Goal: Task Accomplishment & Management: Manage account settings

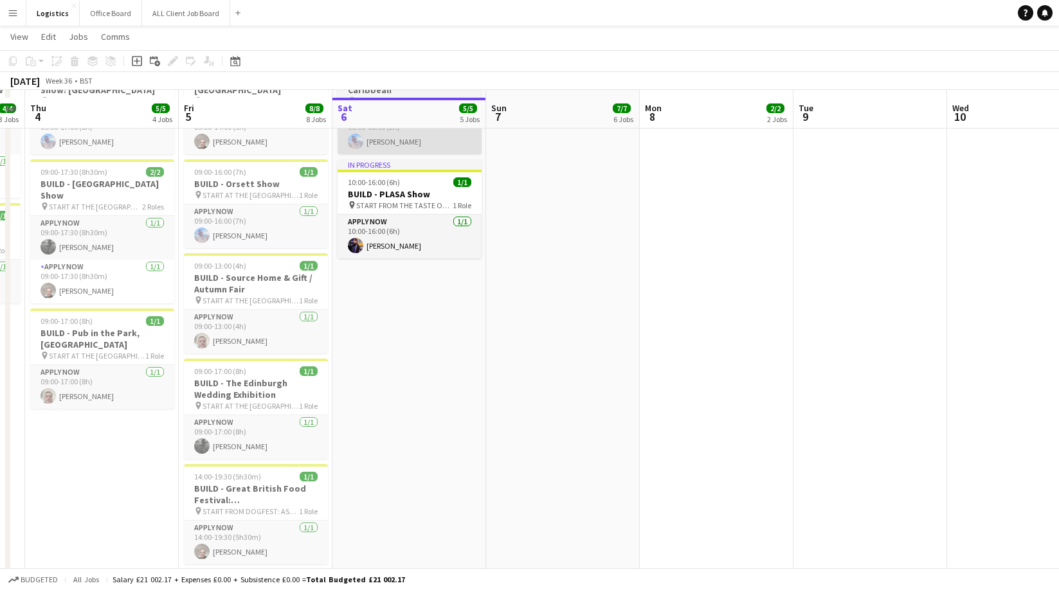
scroll to position [138, 0]
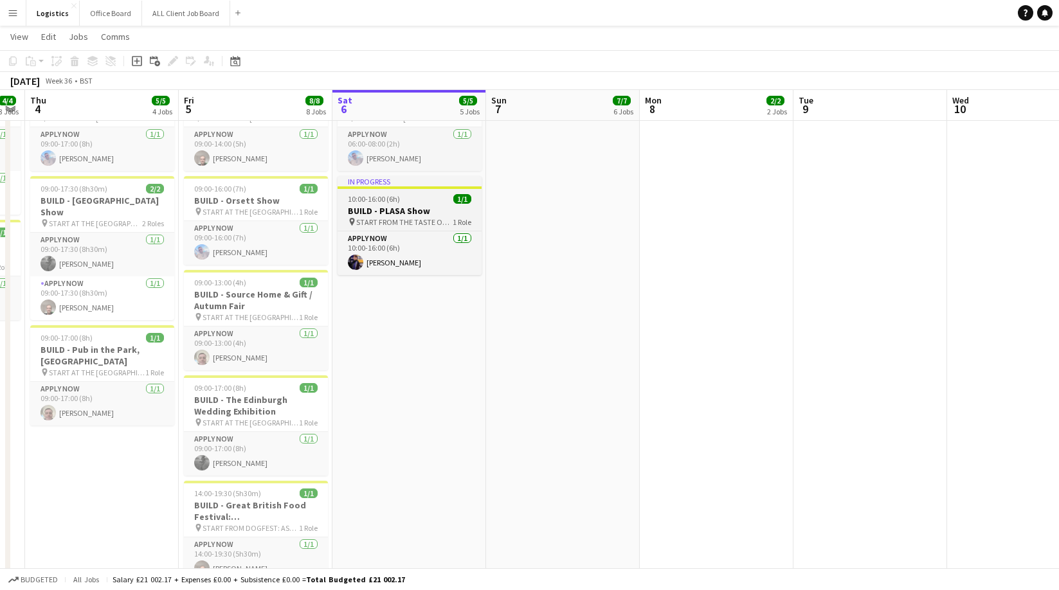
click at [400, 194] on div "10:00-16:00 (6h) 1/1" at bounding box center [410, 199] width 144 height 10
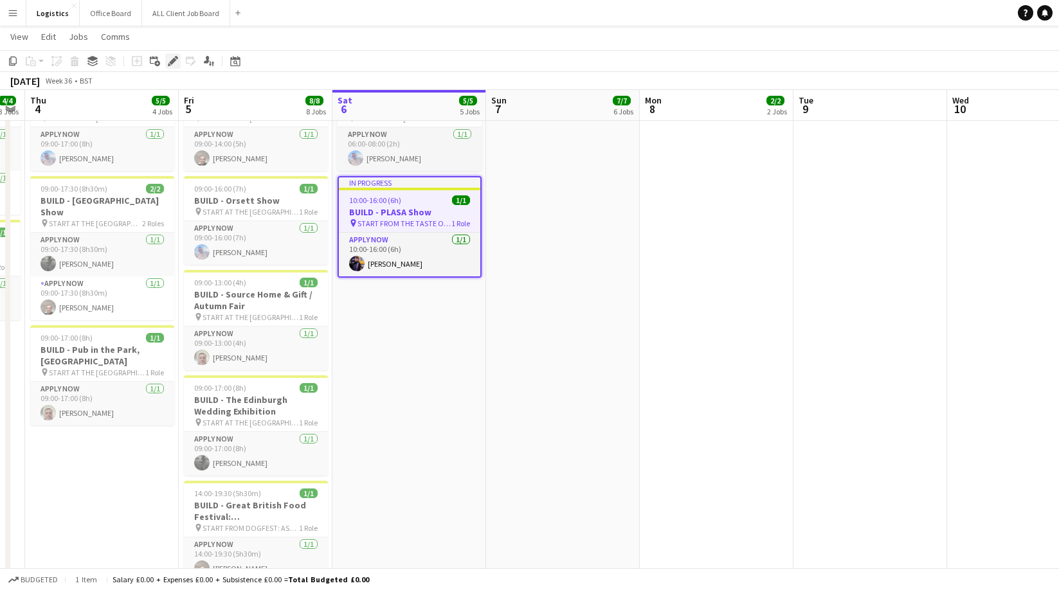
click at [172, 60] on icon at bounding box center [172, 61] width 7 height 7
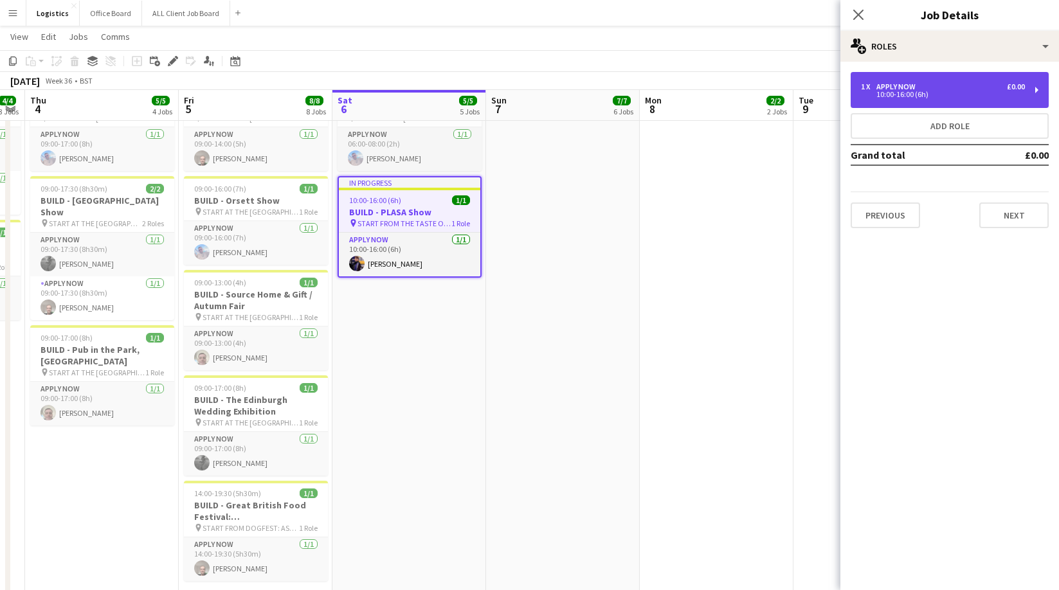
click at [937, 98] on div "1 x APPLY NOW £0.00 10:00-16:00 (6h)" at bounding box center [950, 90] width 198 height 36
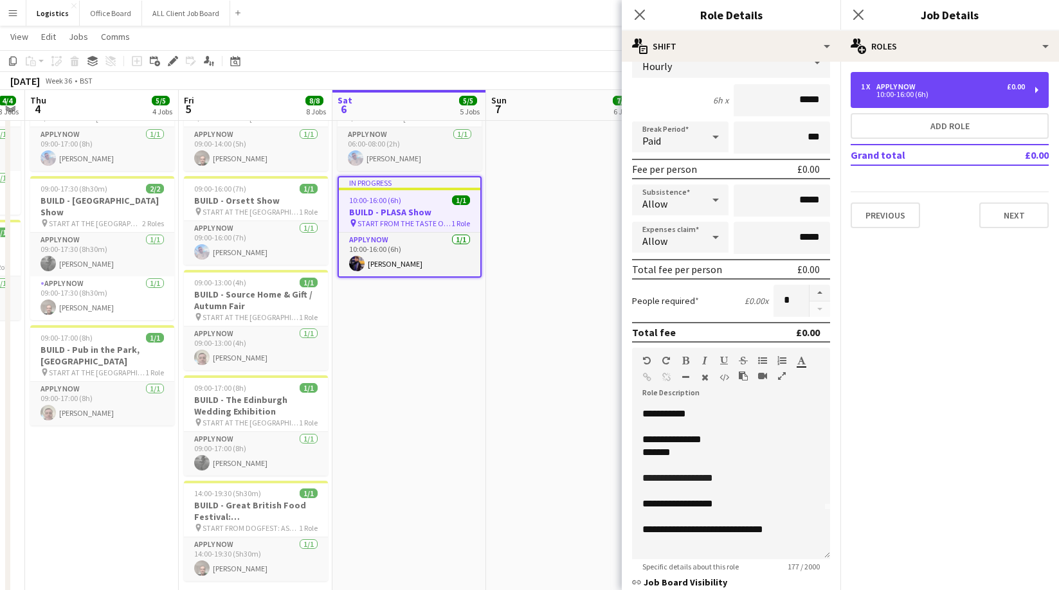
scroll to position [62, 0]
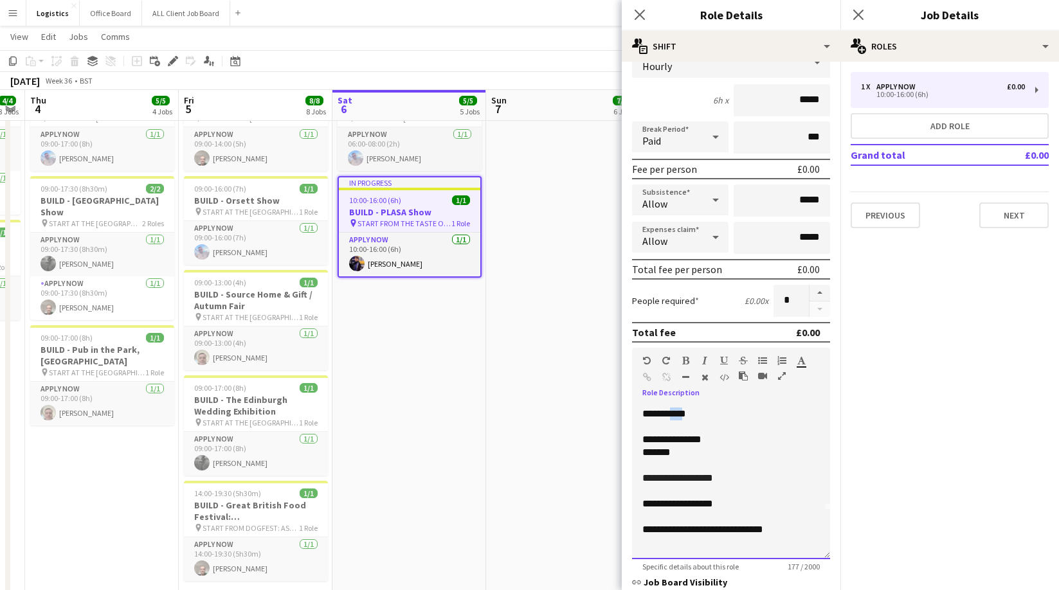
drag, startPoint x: 701, startPoint y: 413, endPoint x: 723, endPoint y: 416, distance: 22.1
click at [687, 414] on p "**********" at bounding box center [730, 414] width 177 height 13
drag, startPoint x: 715, startPoint y: 416, endPoint x: 673, endPoint y: 414, distance: 41.8
click at [673, 414] on p "**********" at bounding box center [730, 414] width 177 height 13
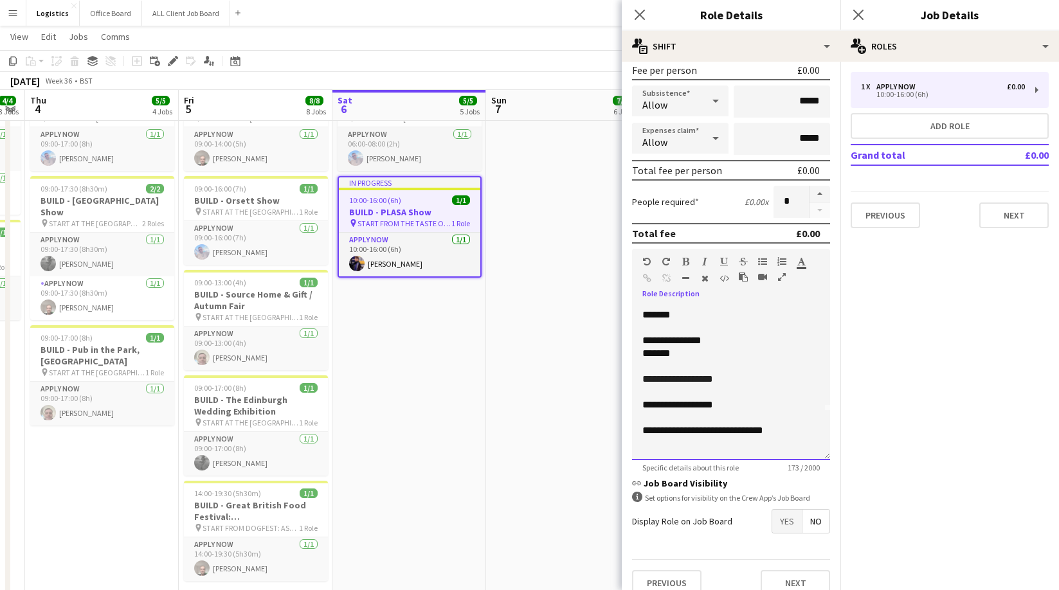
scroll to position [215, 0]
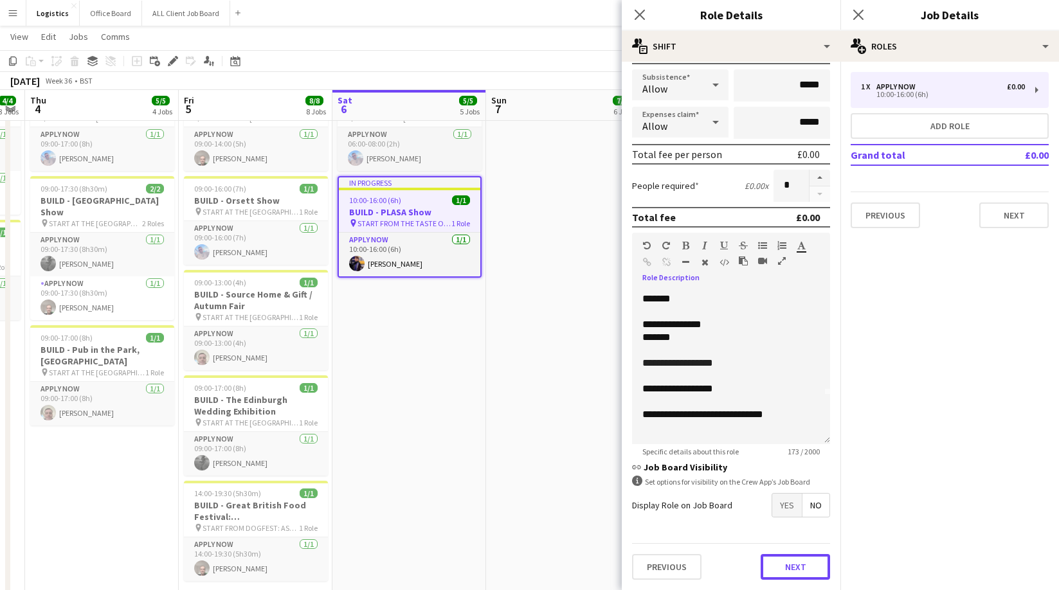
drag, startPoint x: 799, startPoint y: 569, endPoint x: 762, endPoint y: 337, distance: 235.1
click at [799, 569] on button "Next" at bounding box center [795, 567] width 69 height 26
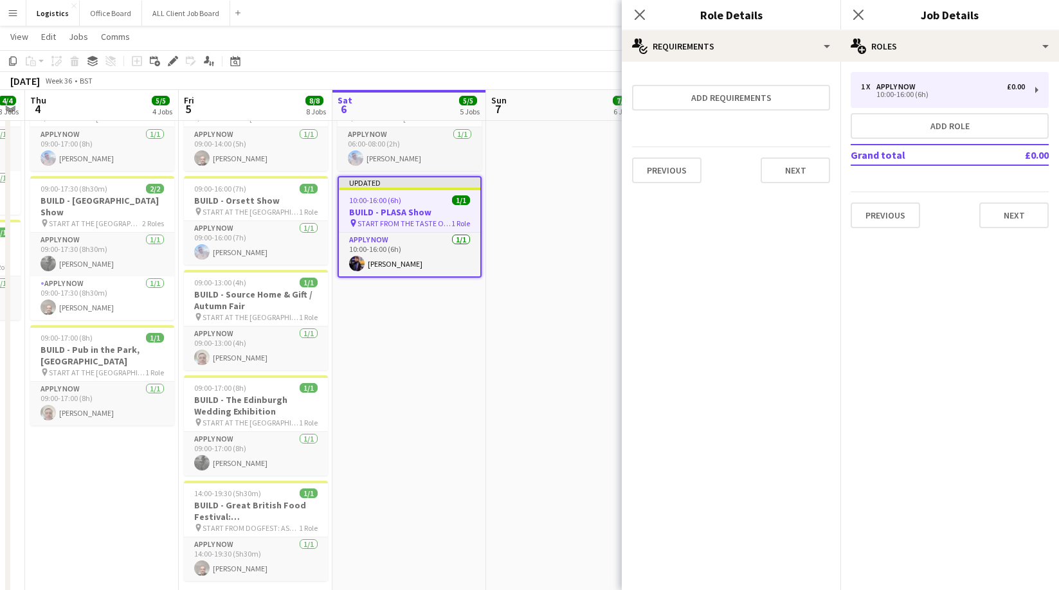
scroll to position [0, 0]
click at [795, 171] on button "Next" at bounding box center [795, 171] width 69 height 26
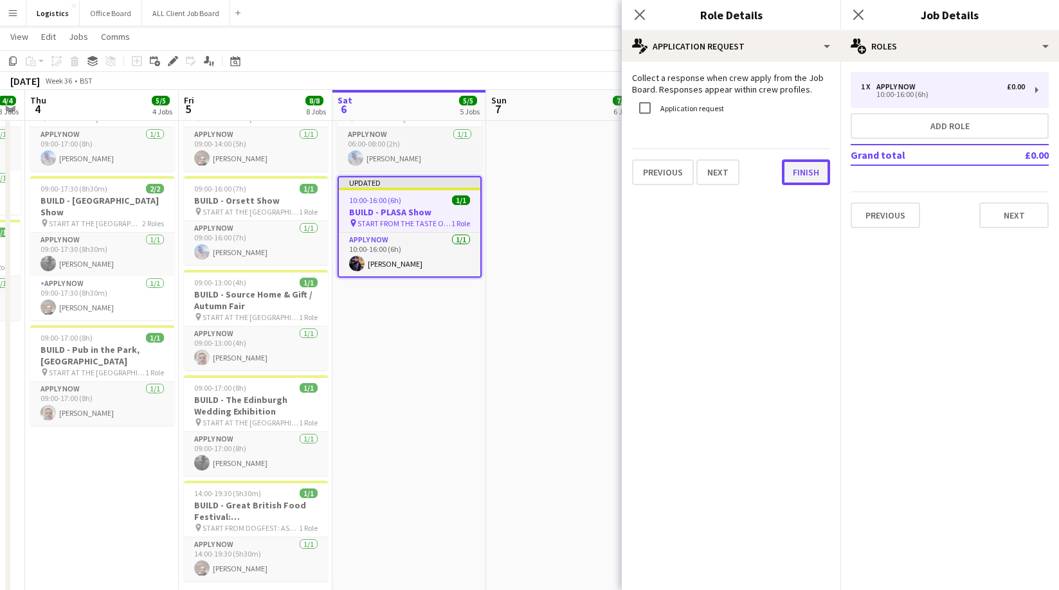
click at [798, 173] on button "Finish" at bounding box center [806, 172] width 48 height 26
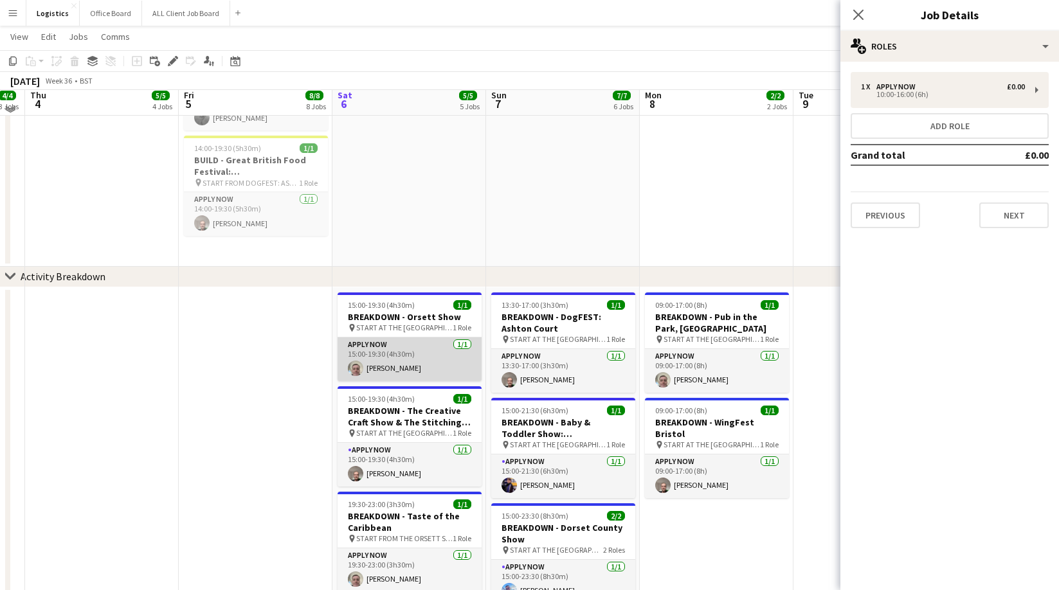
scroll to position [486, 0]
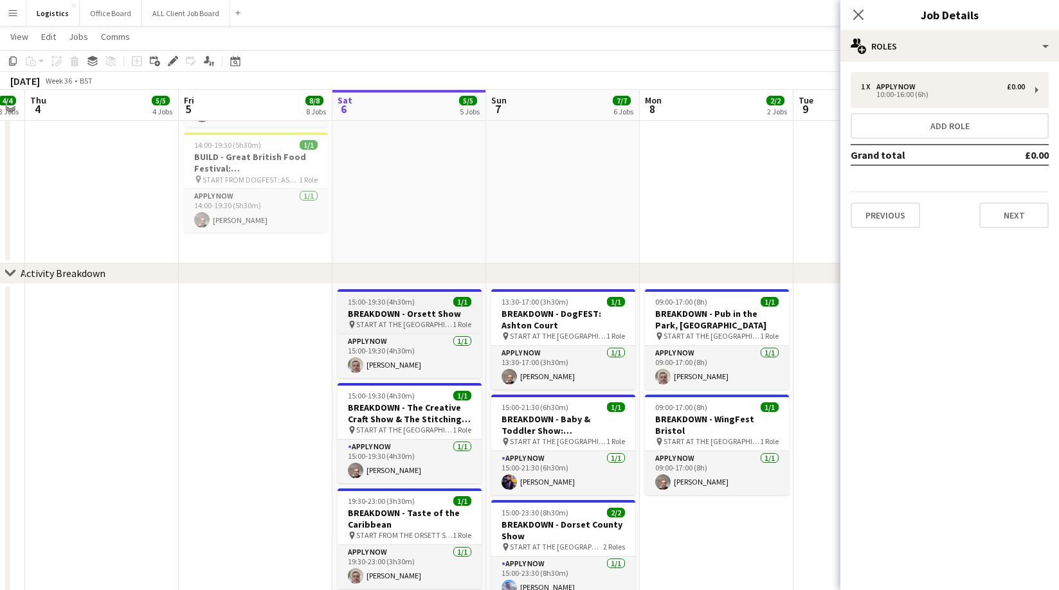
click at [410, 312] on h3 "BREAKDOWN - Orsett Show" at bounding box center [410, 314] width 144 height 12
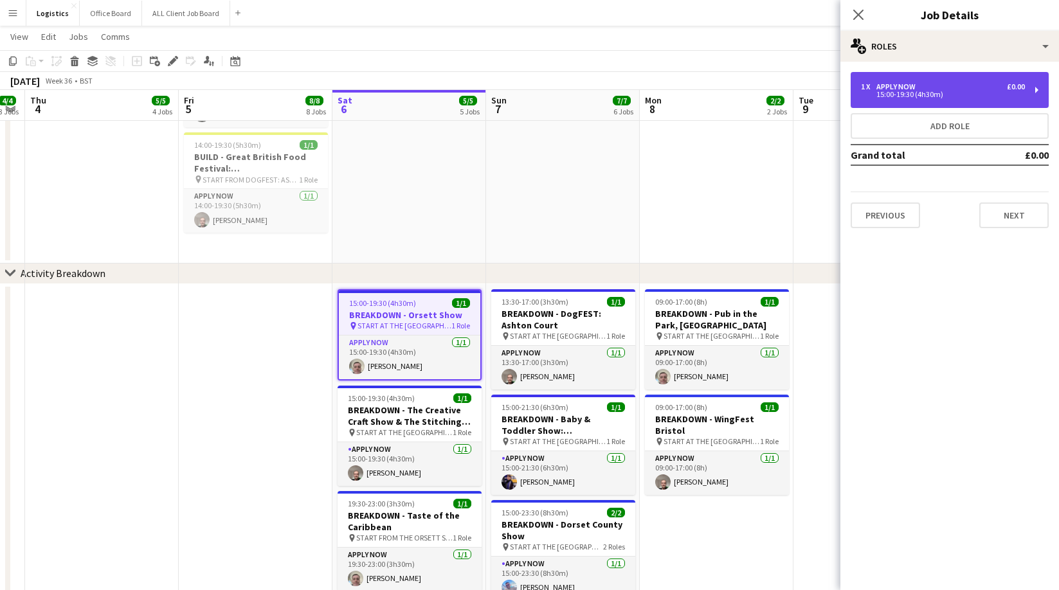
click at [912, 89] on div "APPLY NOW" at bounding box center [898, 86] width 44 height 9
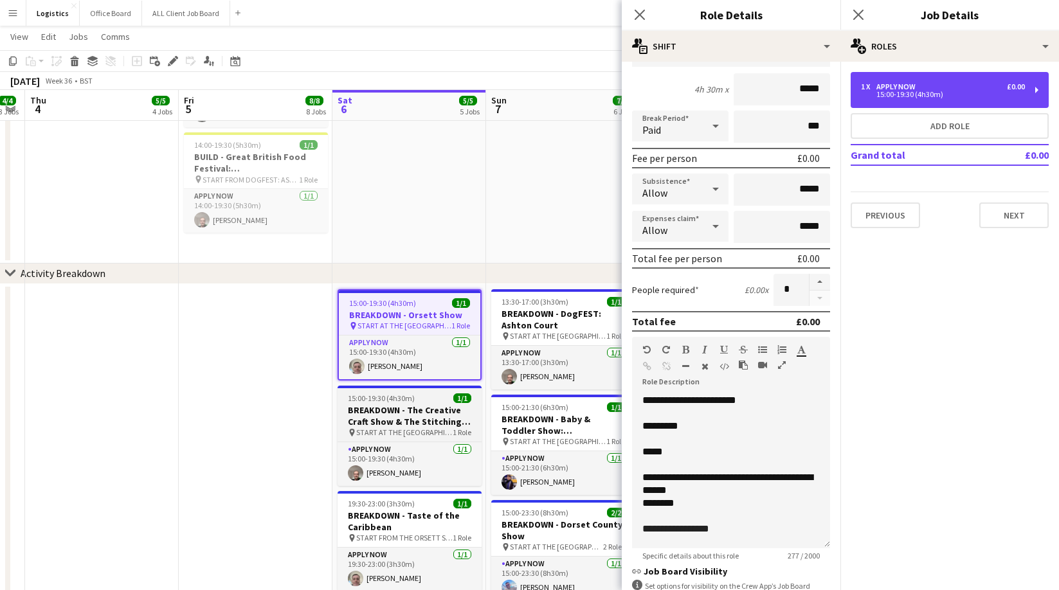
scroll to position [115, 0]
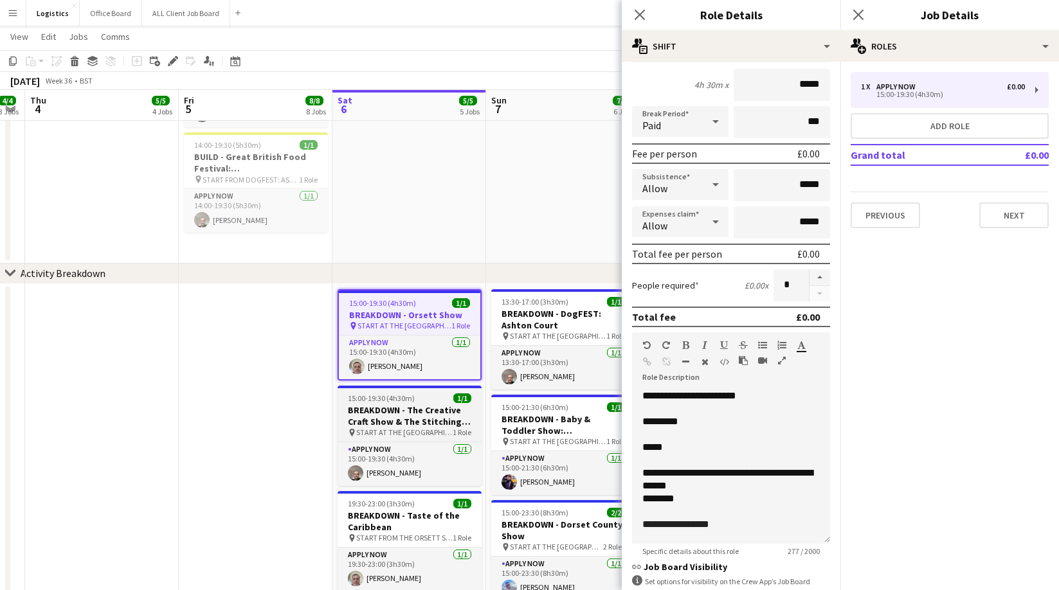
click at [417, 417] on h3 "BREAKDOWN - The Creative Craft Show & The Stitching Show" at bounding box center [410, 415] width 144 height 23
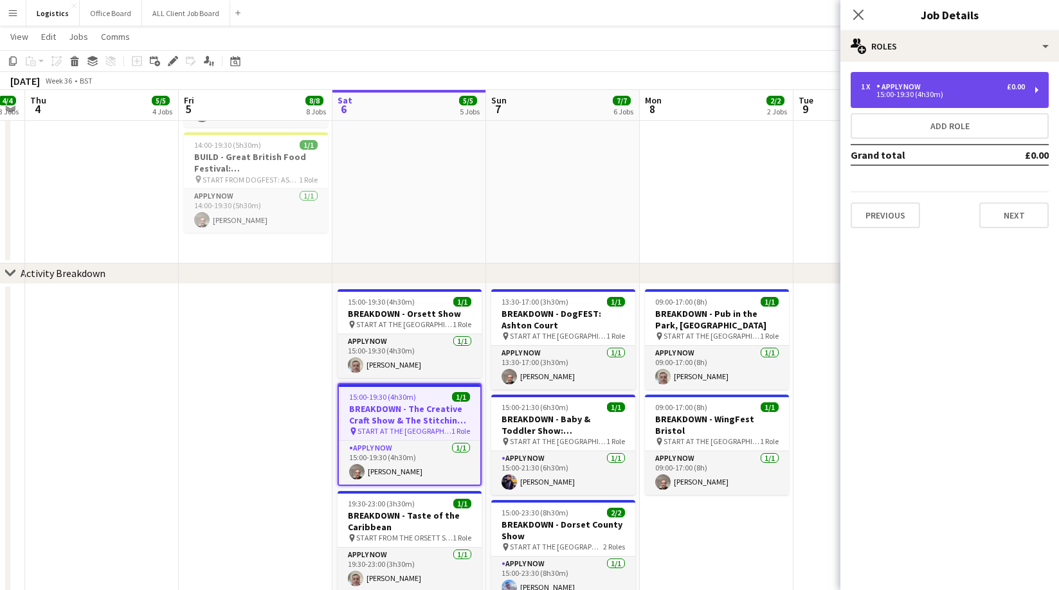
drag, startPoint x: 924, startPoint y: 99, endPoint x: 892, endPoint y: 118, distance: 38.0
click at [924, 98] on div "15:00-19:30 (4h30m)" at bounding box center [943, 94] width 164 height 6
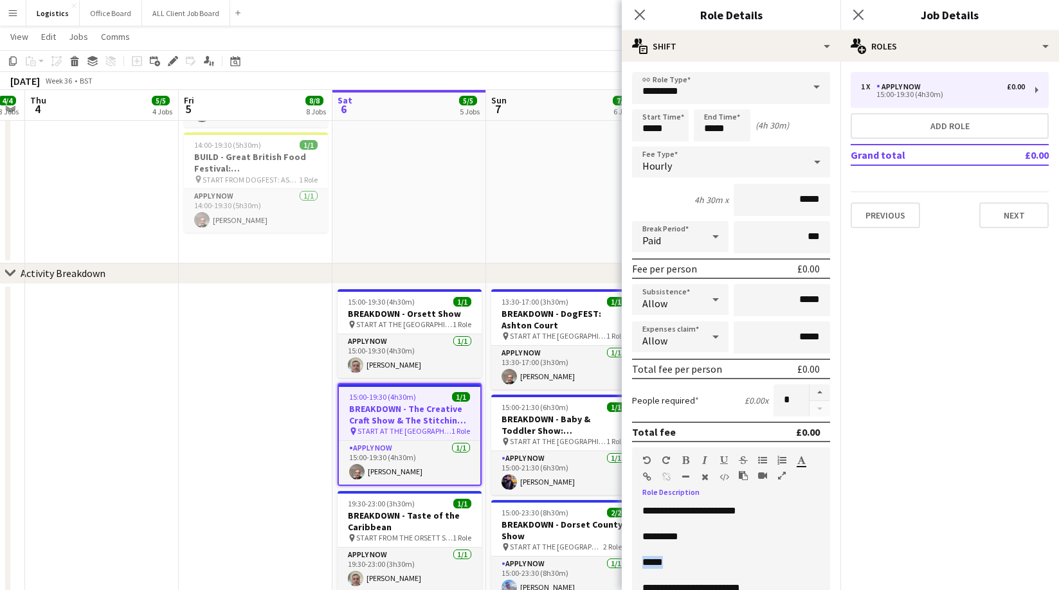
drag, startPoint x: 676, startPoint y: 568, endPoint x: 642, endPoint y: 566, distance: 33.5
click at [643, 566] on p "*****" at bounding box center [730, 562] width 177 height 13
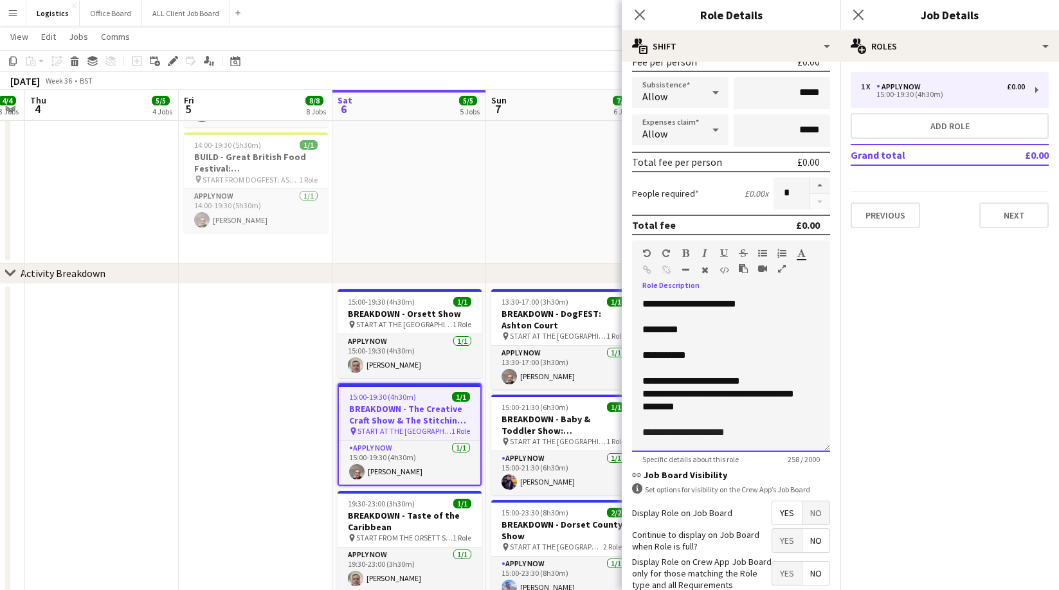
scroll to position [280, 0]
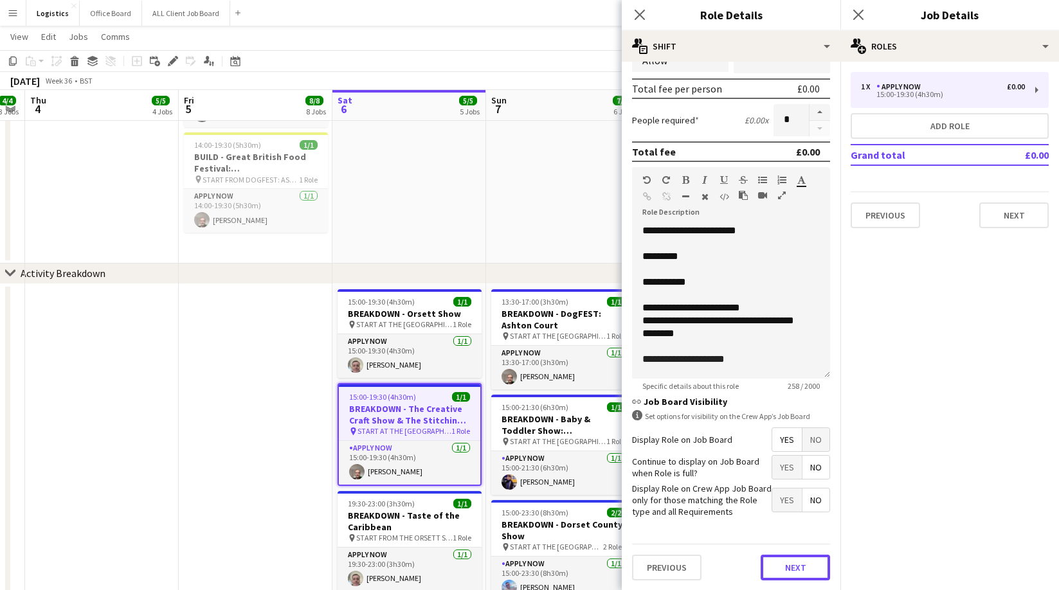
click at [800, 570] on button "Next" at bounding box center [795, 568] width 69 height 26
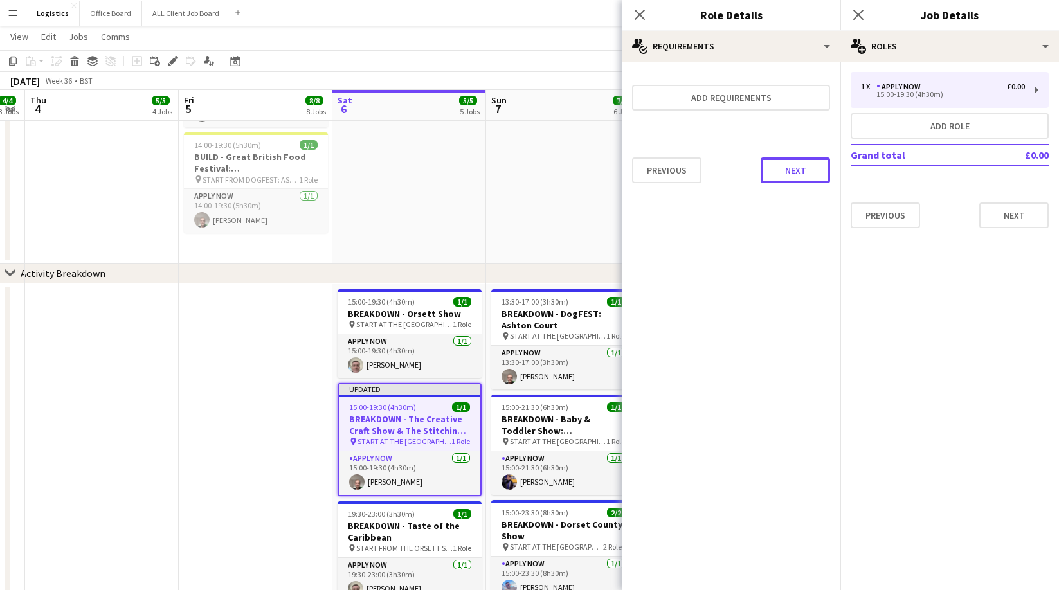
click at [796, 165] on button "Next" at bounding box center [795, 171] width 69 height 26
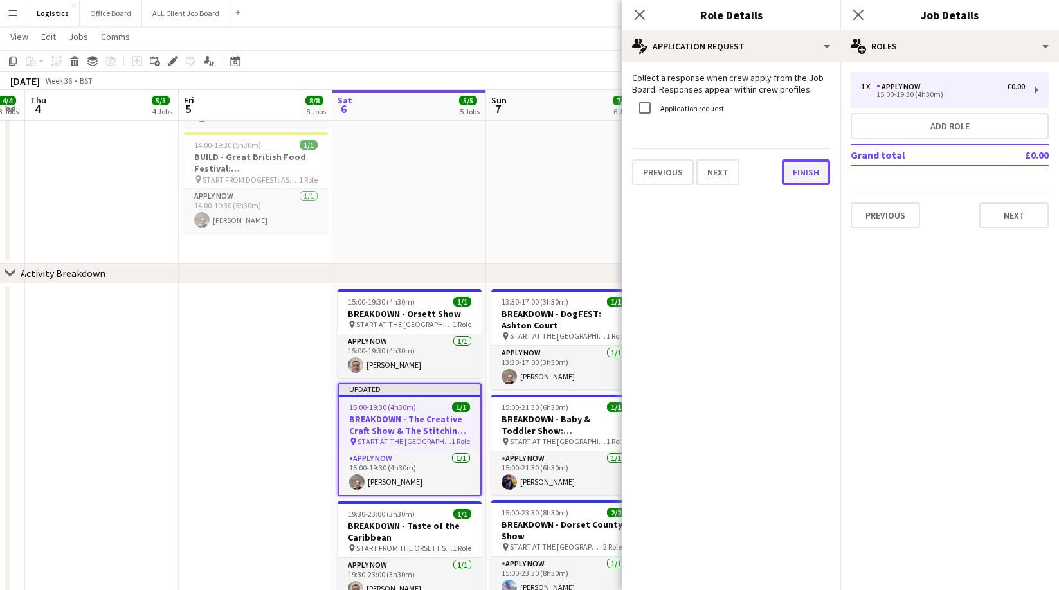
click at [809, 179] on button "Finish" at bounding box center [806, 172] width 48 height 26
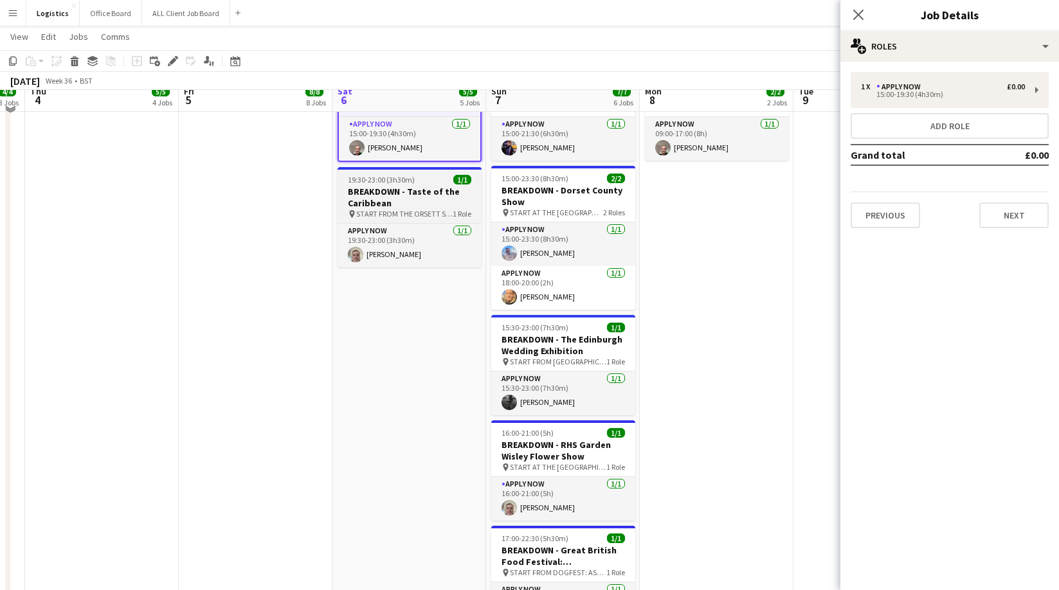
scroll to position [842, 0]
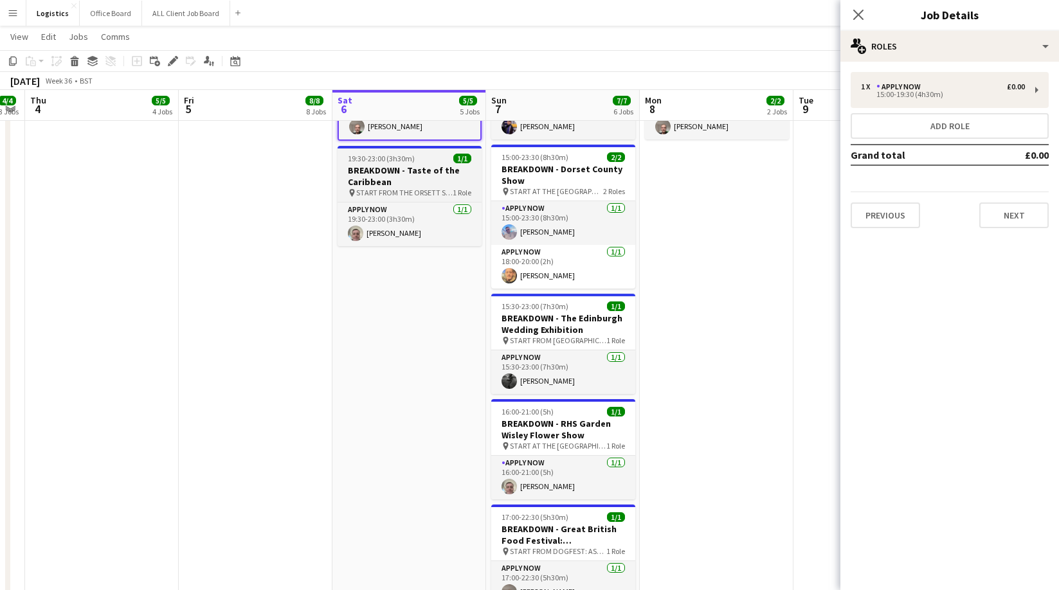
click at [390, 174] on h3 "BREAKDOWN - Taste of the Caribbean" at bounding box center [410, 176] width 144 height 23
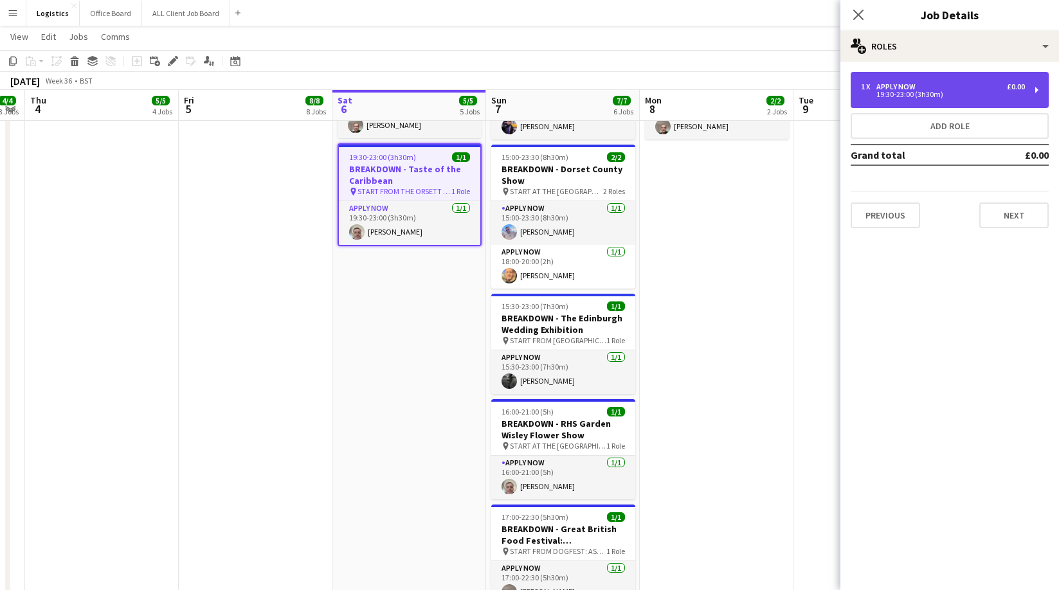
click at [929, 102] on div "1 x APPLY NOW £0.00 19:30-23:00 (3h30m)" at bounding box center [950, 90] width 198 height 36
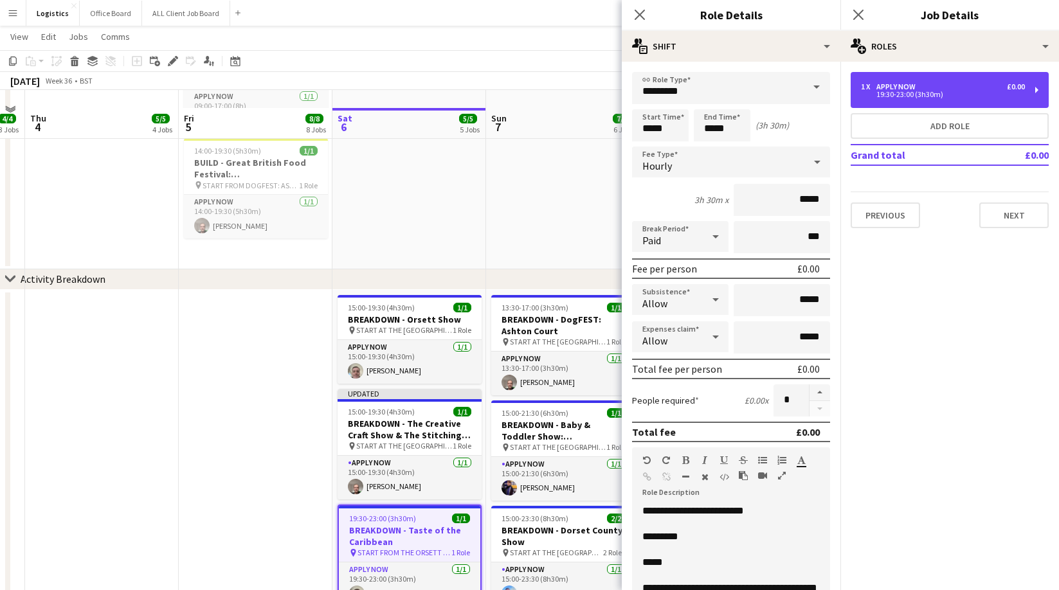
scroll to position [478, 0]
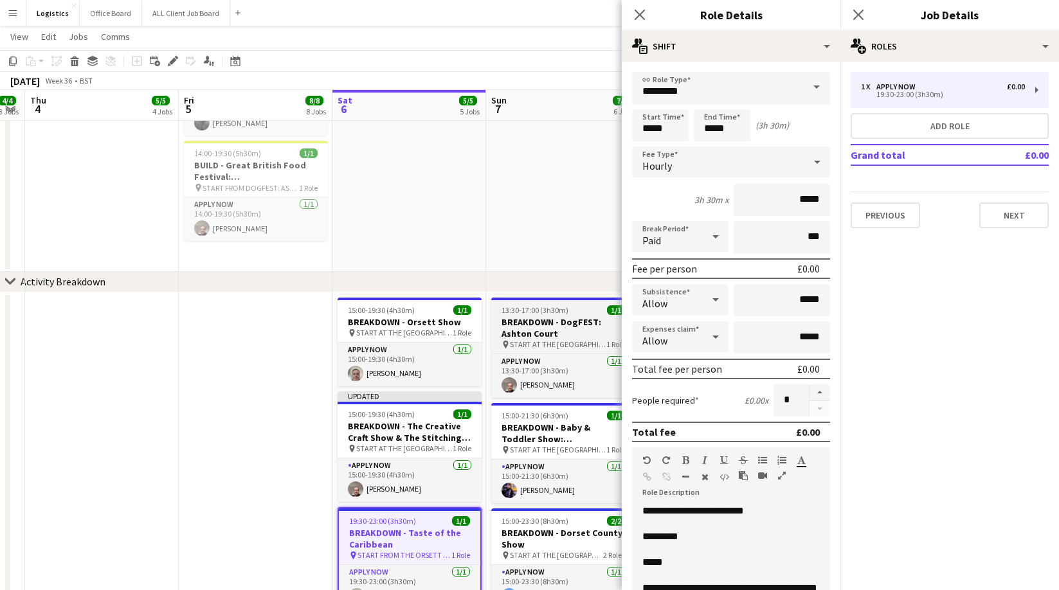
click at [569, 329] on h3 "BREAKDOWN - DogFEST: Ashton Court" at bounding box center [563, 327] width 144 height 23
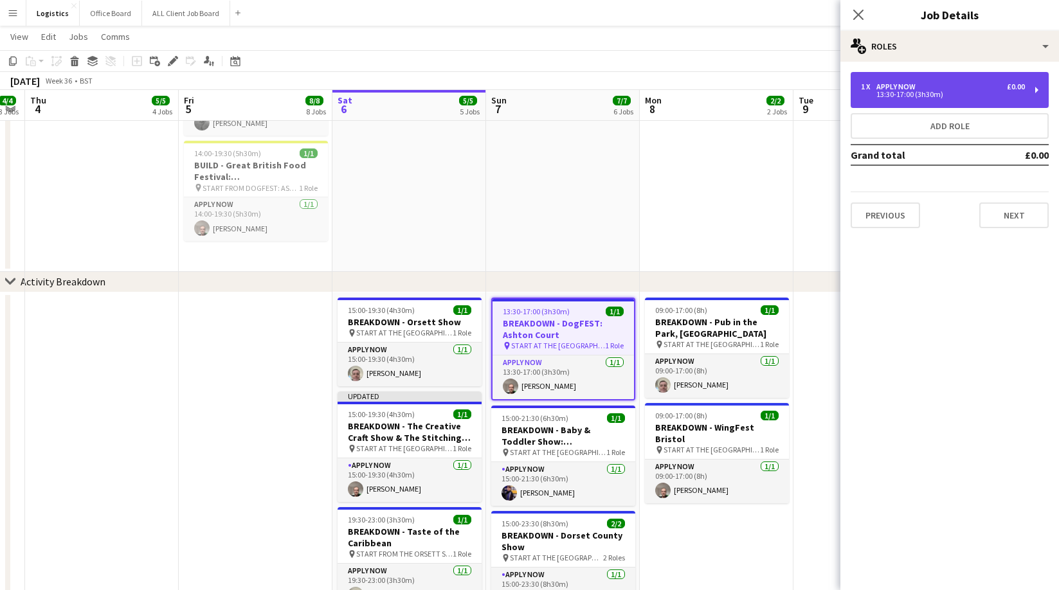
click at [916, 84] on div "APPLY NOW" at bounding box center [898, 86] width 44 height 9
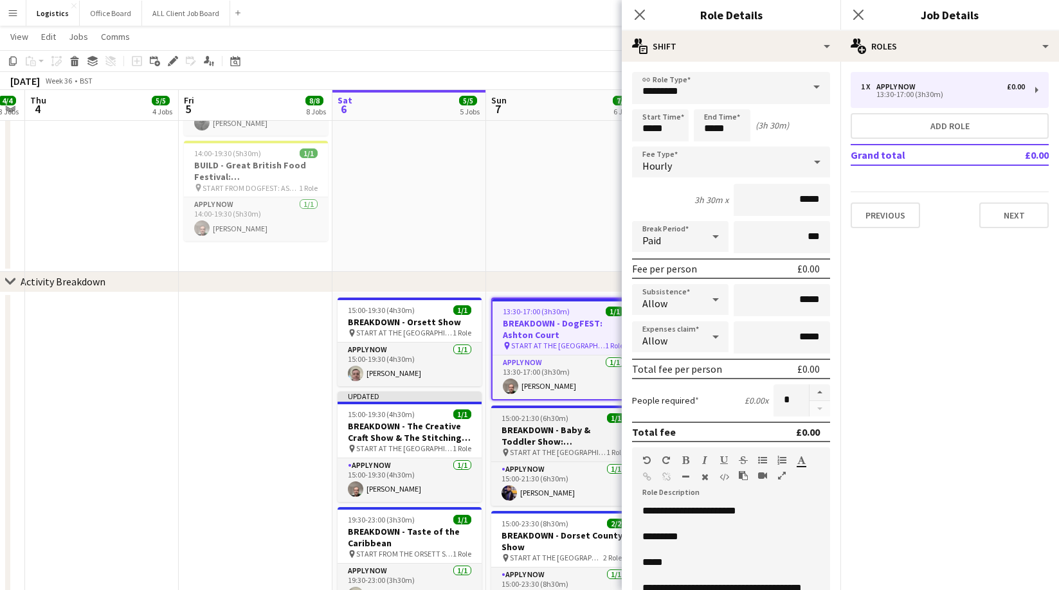
click at [560, 435] on h3 "BREAKDOWN - Baby & Toddler Show: [GEOGRAPHIC_DATA]" at bounding box center [563, 435] width 144 height 23
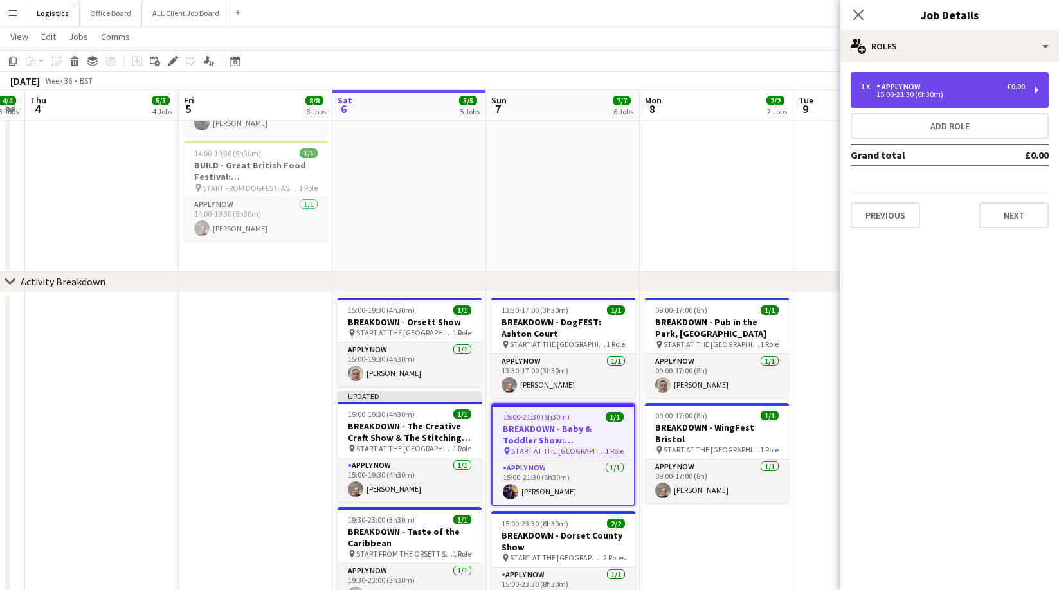
click at [925, 96] on div "15:00-21:30 (6h30m)" at bounding box center [943, 94] width 164 height 6
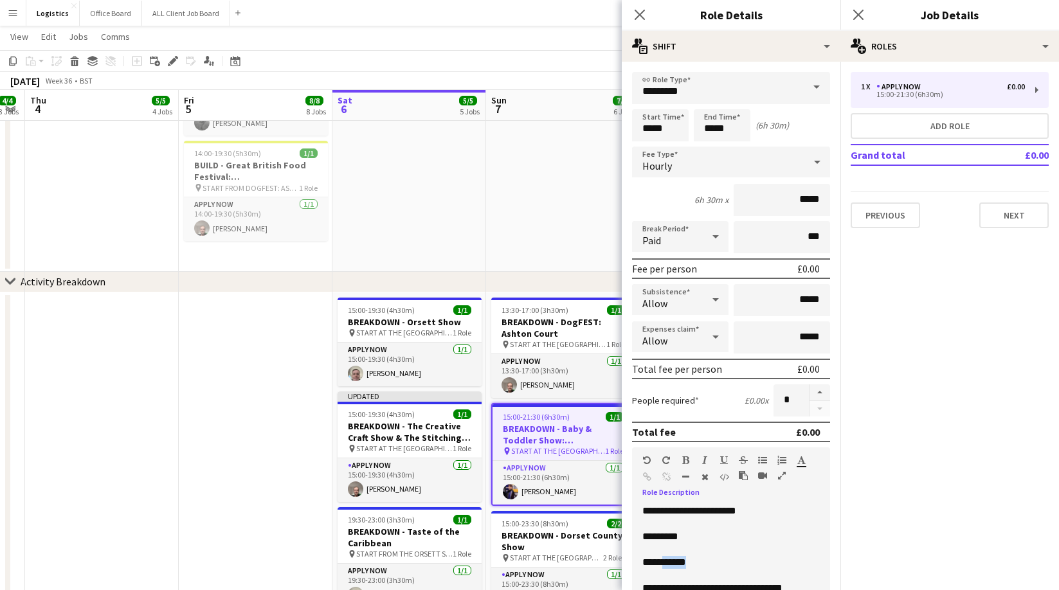
drag, startPoint x: 713, startPoint y: 562, endPoint x: 672, endPoint y: 564, distance: 41.2
click at [672, 564] on p "**********" at bounding box center [730, 562] width 177 height 13
click at [1009, 213] on button "Next" at bounding box center [1013, 216] width 69 height 26
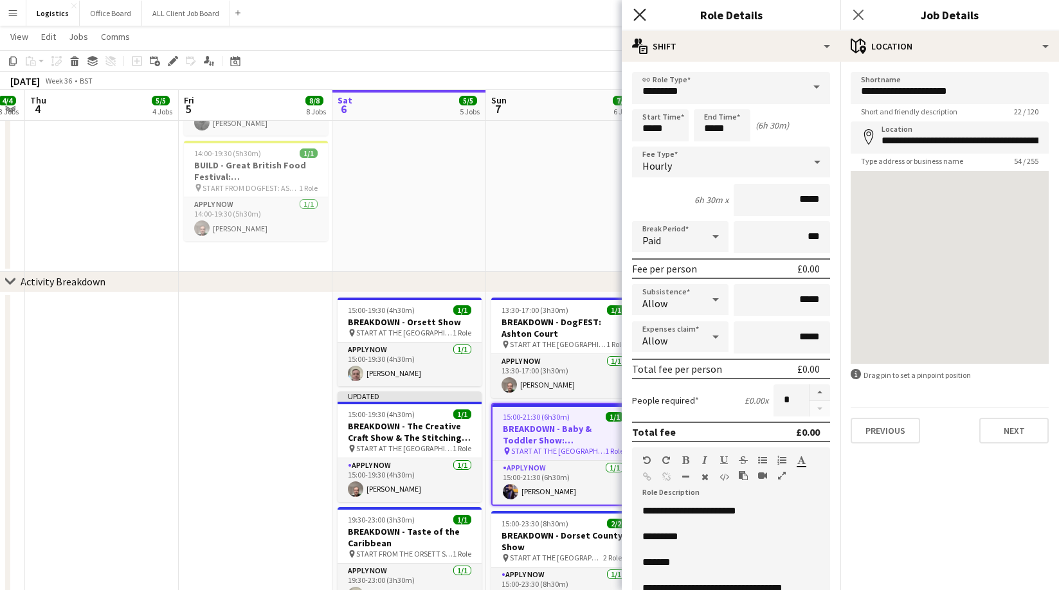
click at [638, 12] on icon "Close pop-in" at bounding box center [639, 14] width 12 height 12
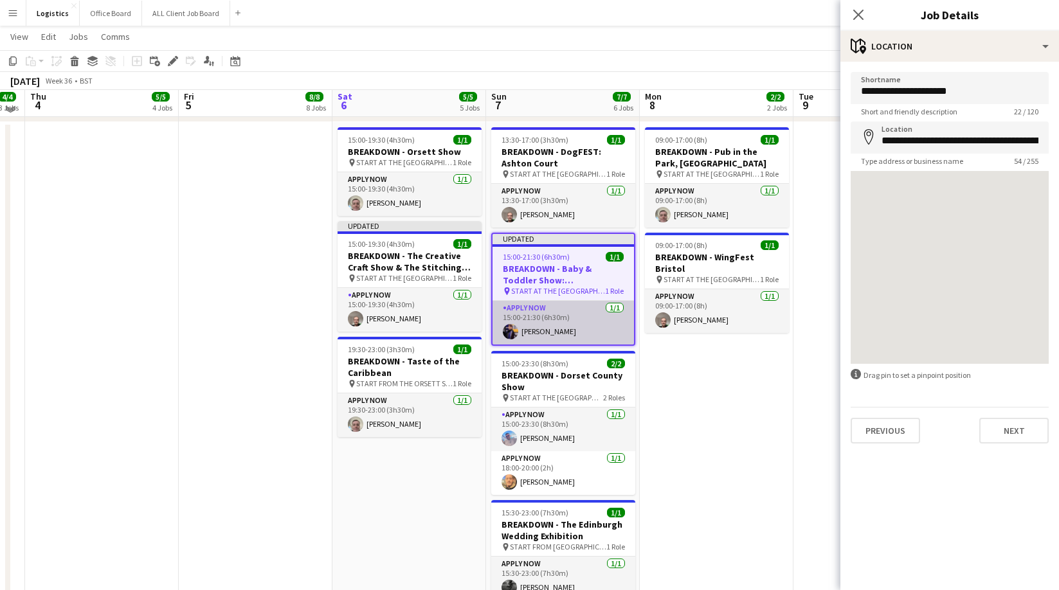
scroll to position [651, 0]
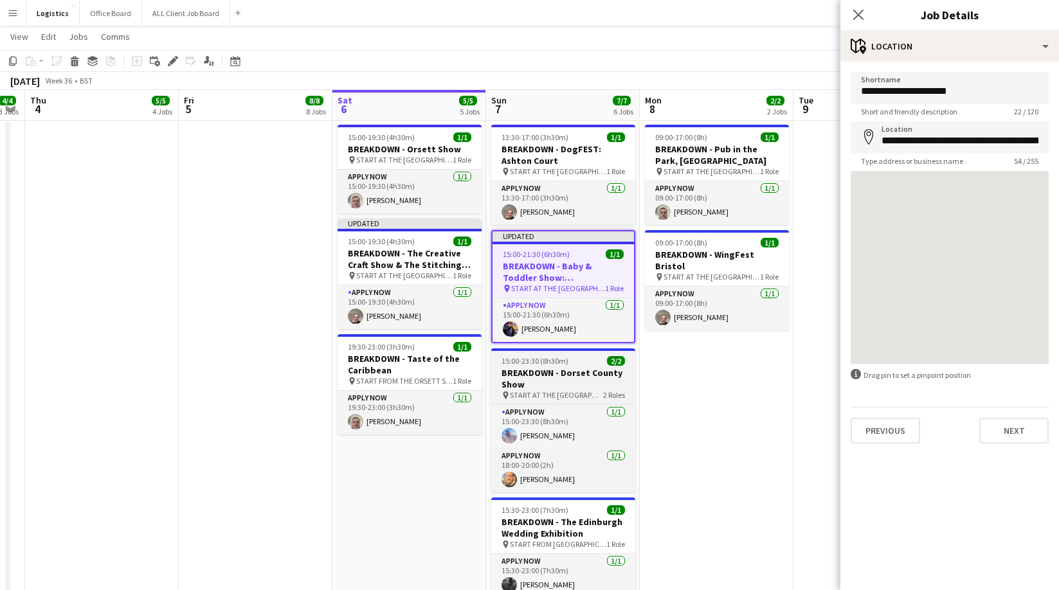
click at [550, 382] on h3 "BREAKDOWN - Dorset County Show" at bounding box center [563, 378] width 144 height 23
type input "**********"
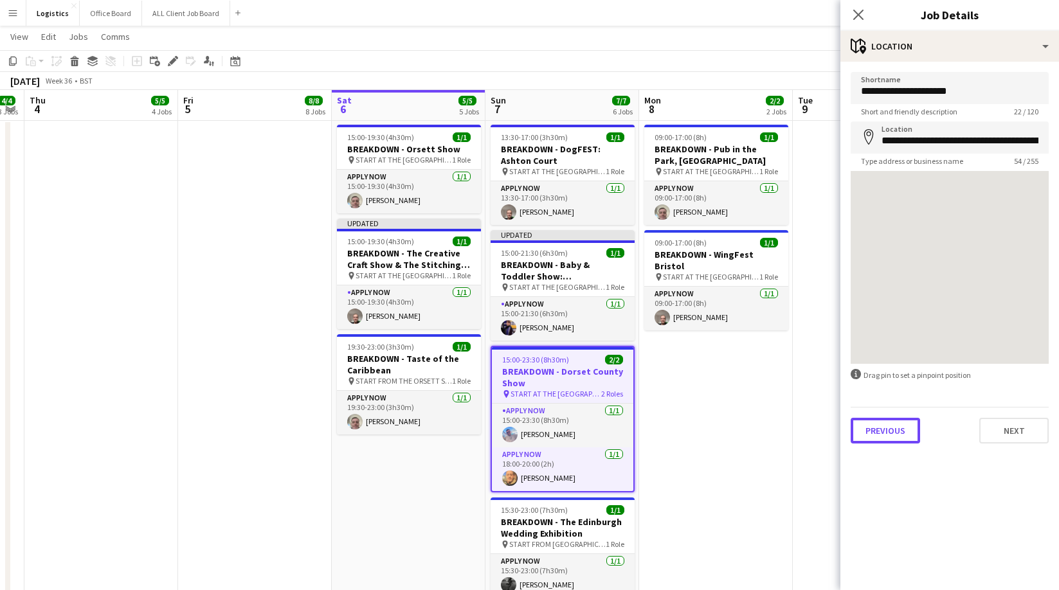
click at [872, 433] on button "Previous" at bounding box center [885, 431] width 69 height 26
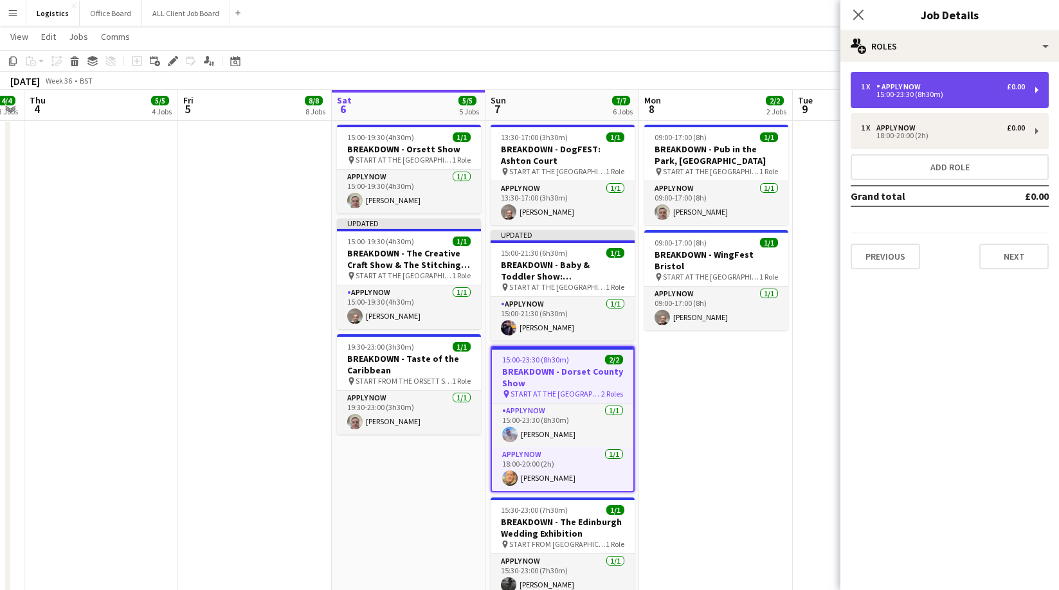
click at [910, 91] on div "1 x APPLY NOW £0.00 15:00-23:30 (8h30m)" at bounding box center [943, 89] width 164 height 15
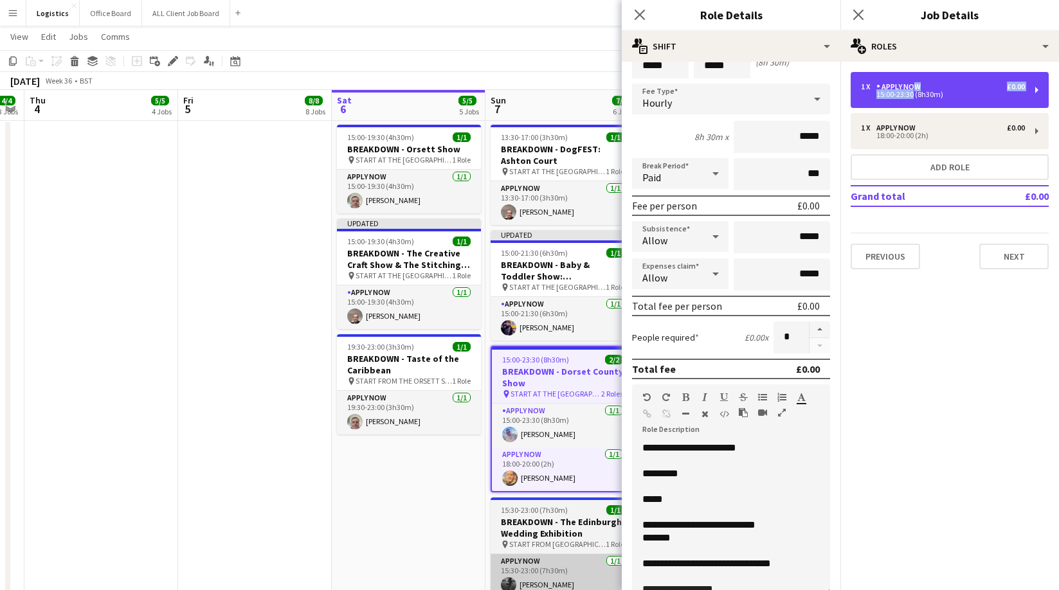
scroll to position [68, 0]
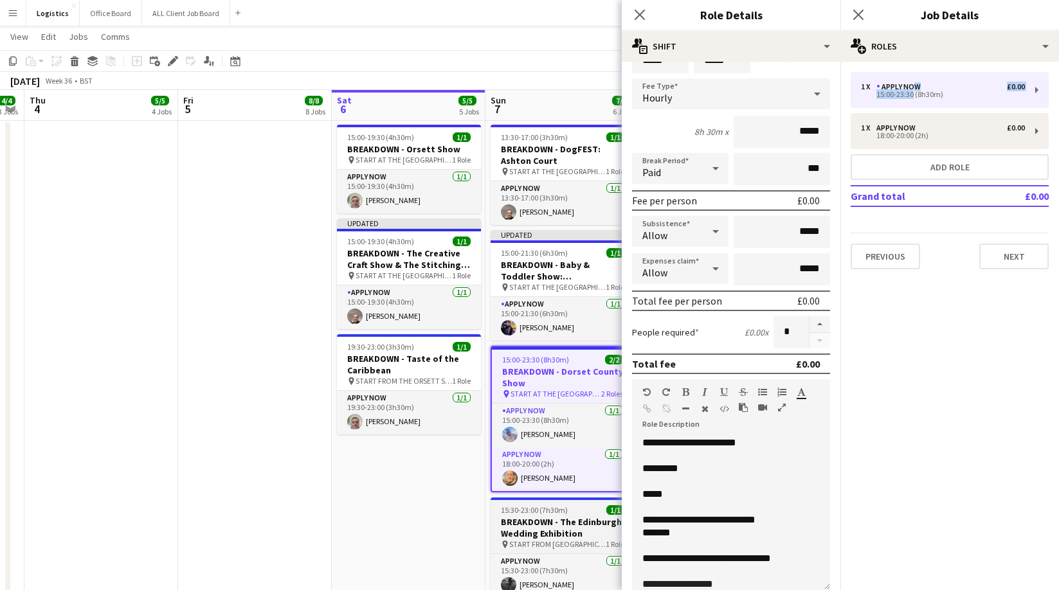
click at [552, 530] on h3 "BREAKDOWN - The Edinburgh Wedding Exhibition" at bounding box center [563, 527] width 144 height 23
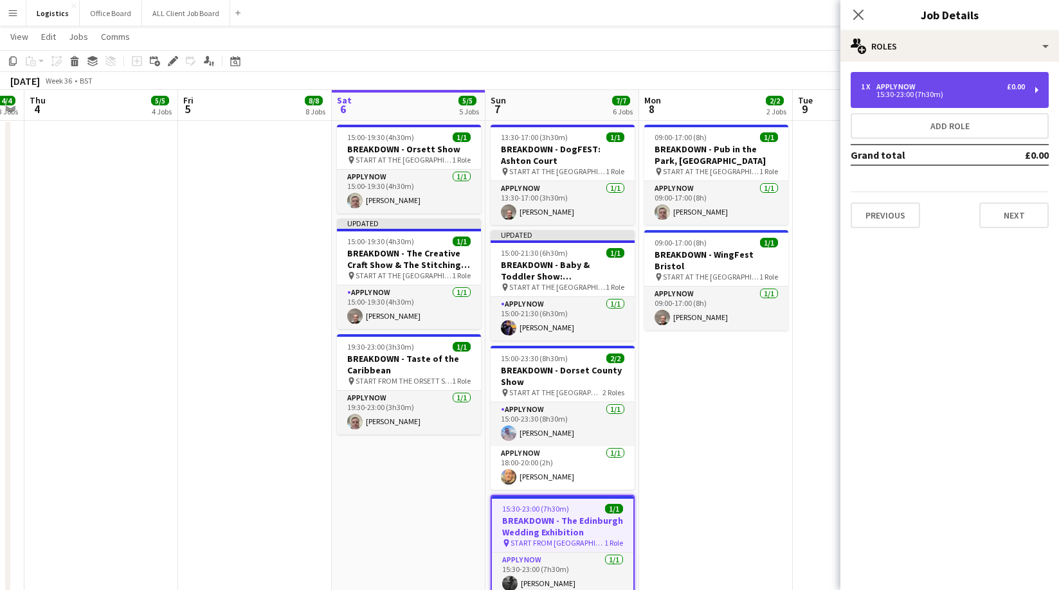
click at [908, 82] on div "APPLY NOW" at bounding box center [898, 86] width 44 height 9
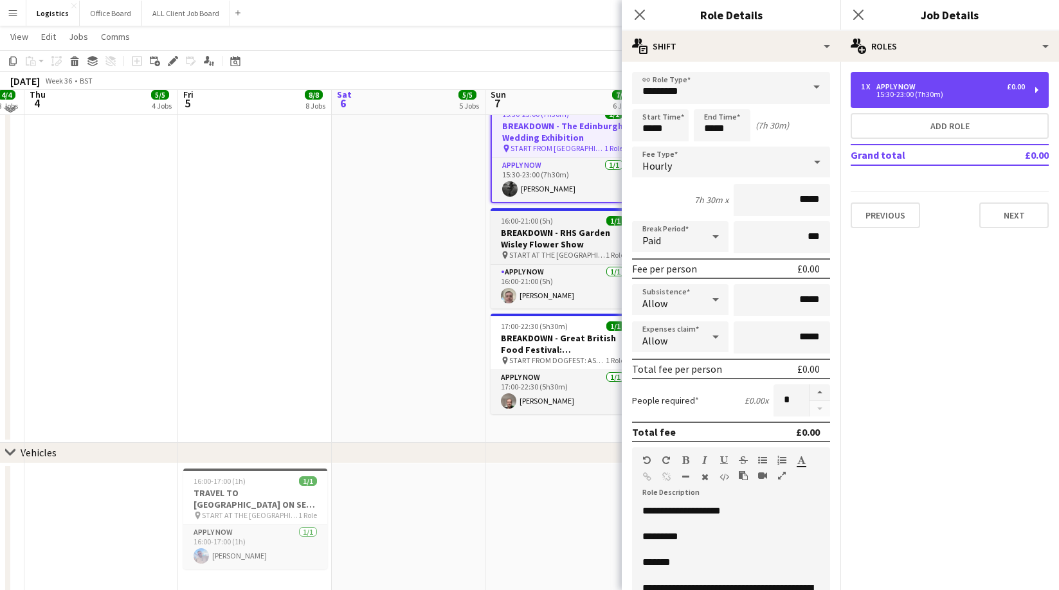
scroll to position [1040, 0]
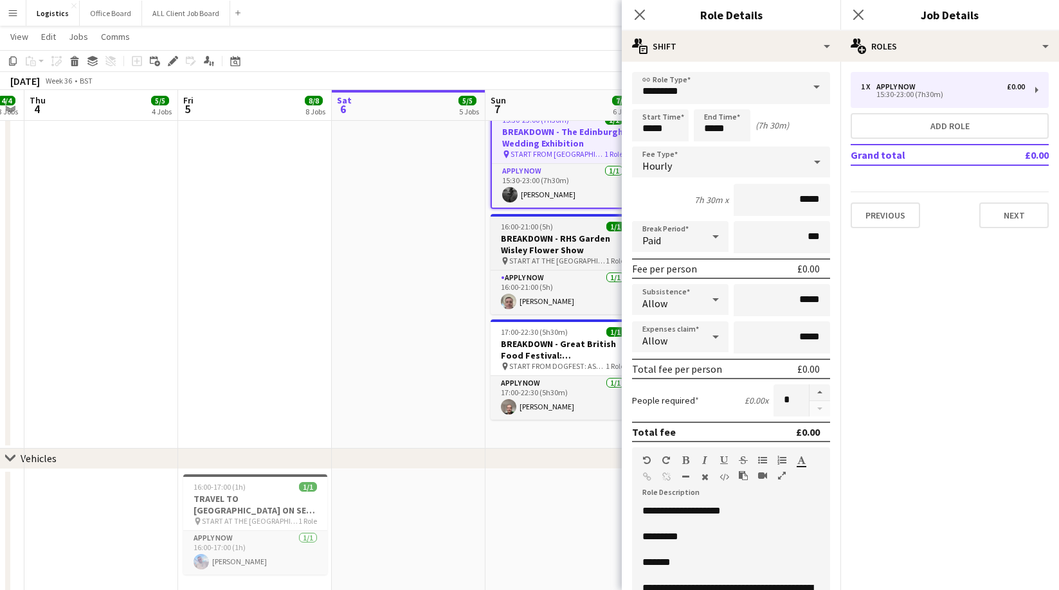
click at [557, 252] on h3 "BREAKDOWN - RHS Garden Wisley Flower Show" at bounding box center [563, 244] width 144 height 23
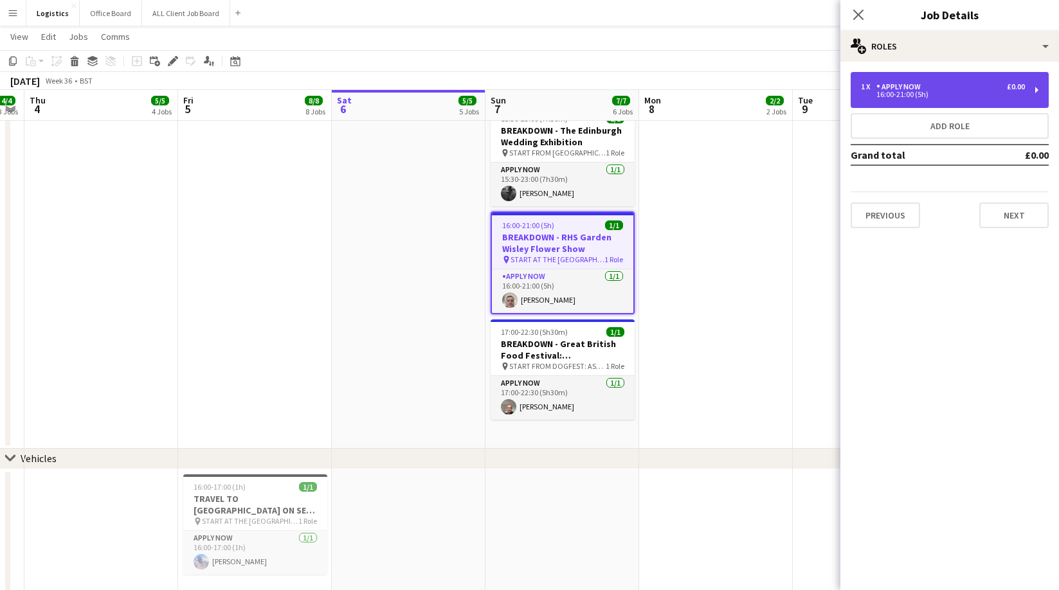
click at [932, 95] on div "16:00-21:00 (5h)" at bounding box center [943, 94] width 164 height 6
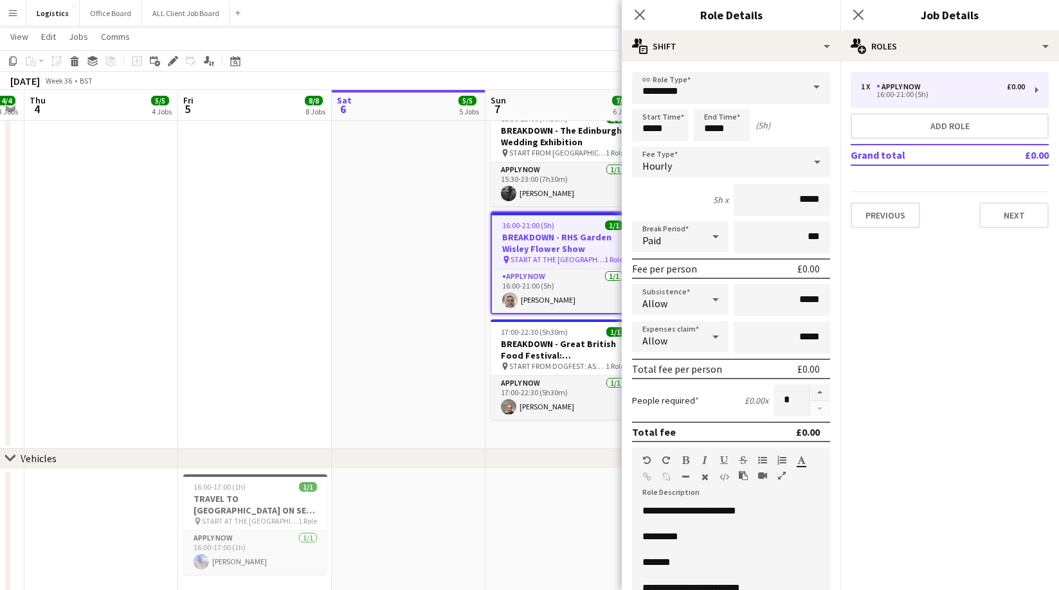
click at [688, 568] on p "*******" at bounding box center [730, 562] width 177 height 13
click at [556, 347] on h3 "BREAKDOWN - Great British Food Festival: [GEOGRAPHIC_DATA]" at bounding box center [563, 349] width 144 height 23
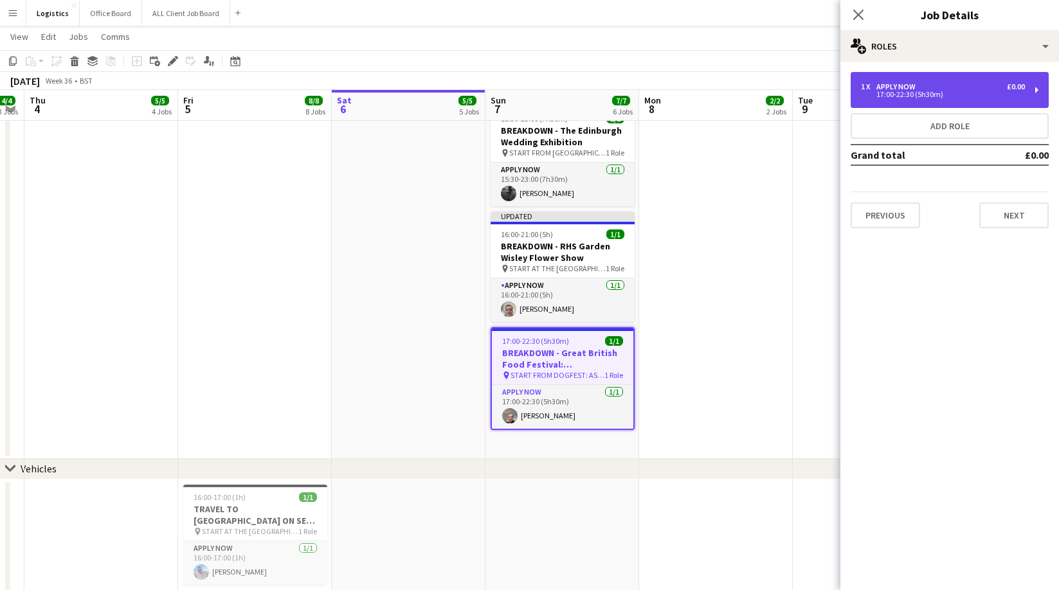
click at [924, 95] on div "17:00-22:30 (5h30m)" at bounding box center [943, 94] width 164 height 6
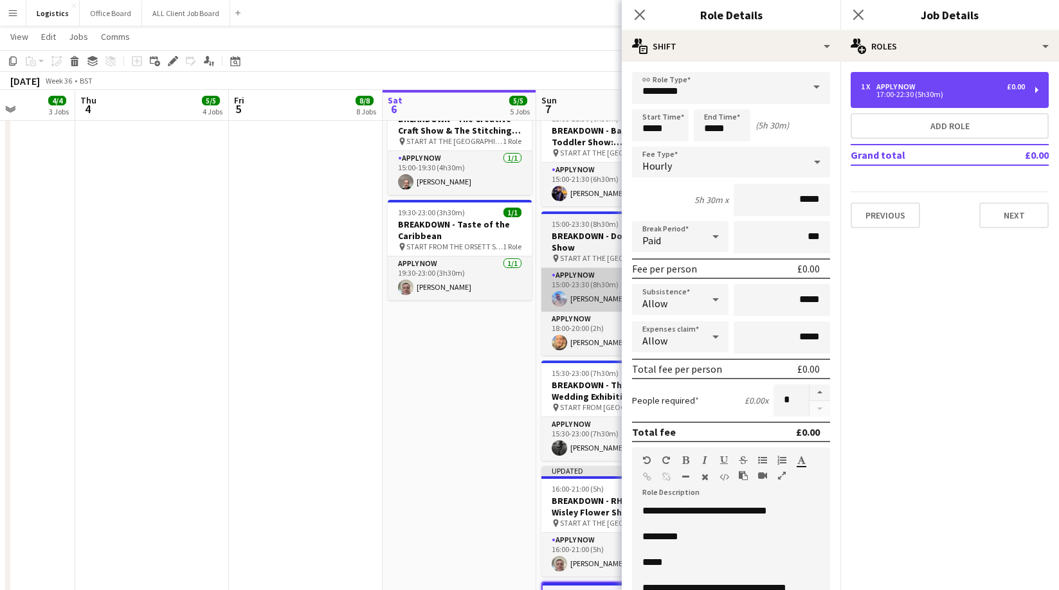
scroll to position [0, 377]
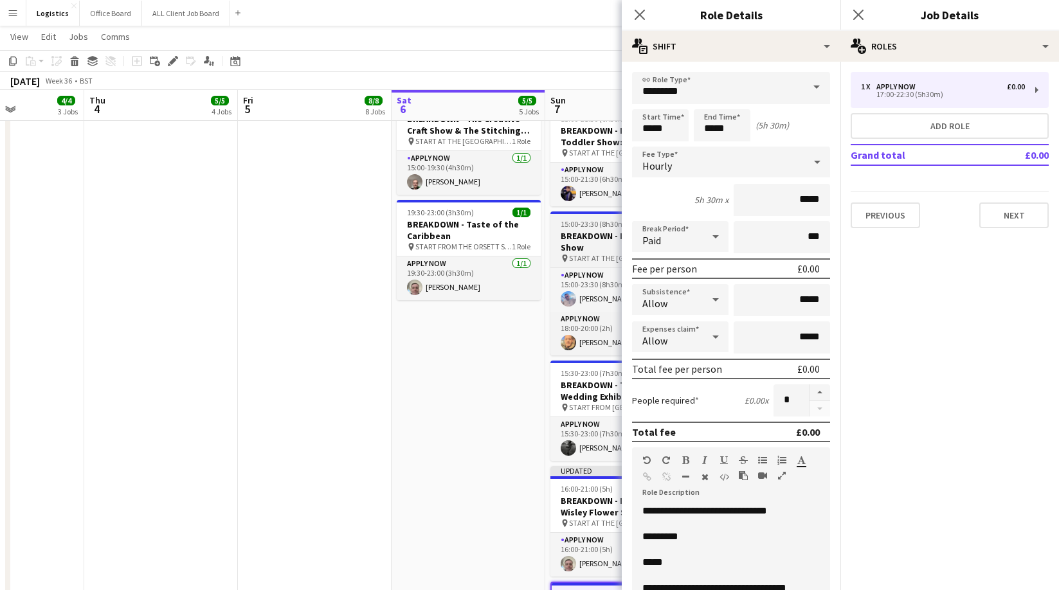
click at [582, 249] on h3 "BREAKDOWN - Dorset County Show" at bounding box center [622, 241] width 144 height 23
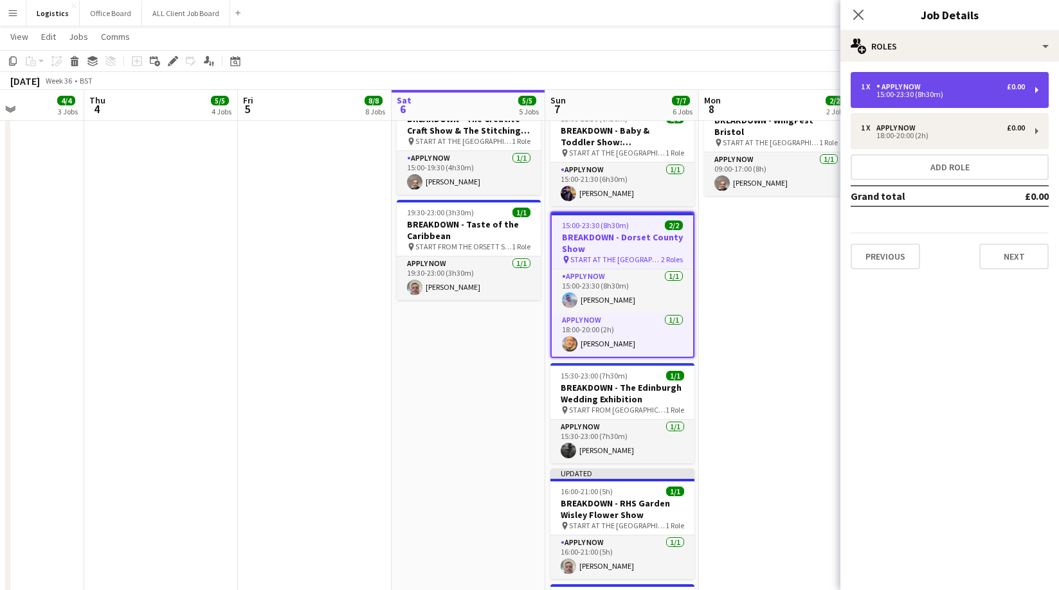
click at [919, 87] on div "APPLY NOW" at bounding box center [901, 86] width 50 height 9
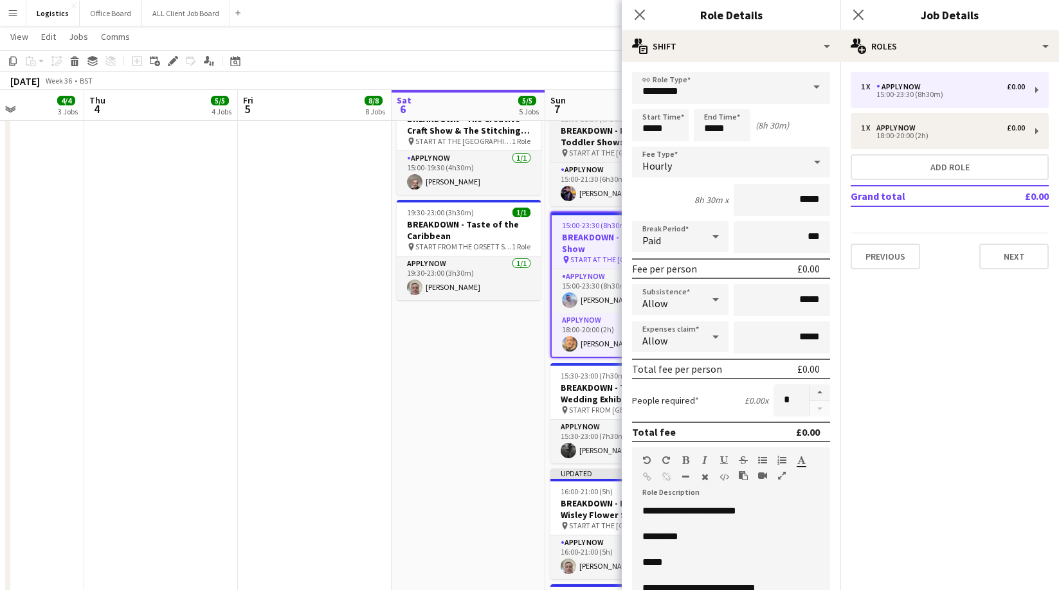
click at [586, 139] on h3 "BREAKDOWN - Baby & Toddler Show: [GEOGRAPHIC_DATA]" at bounding box center [622, 136] width 144 height 23
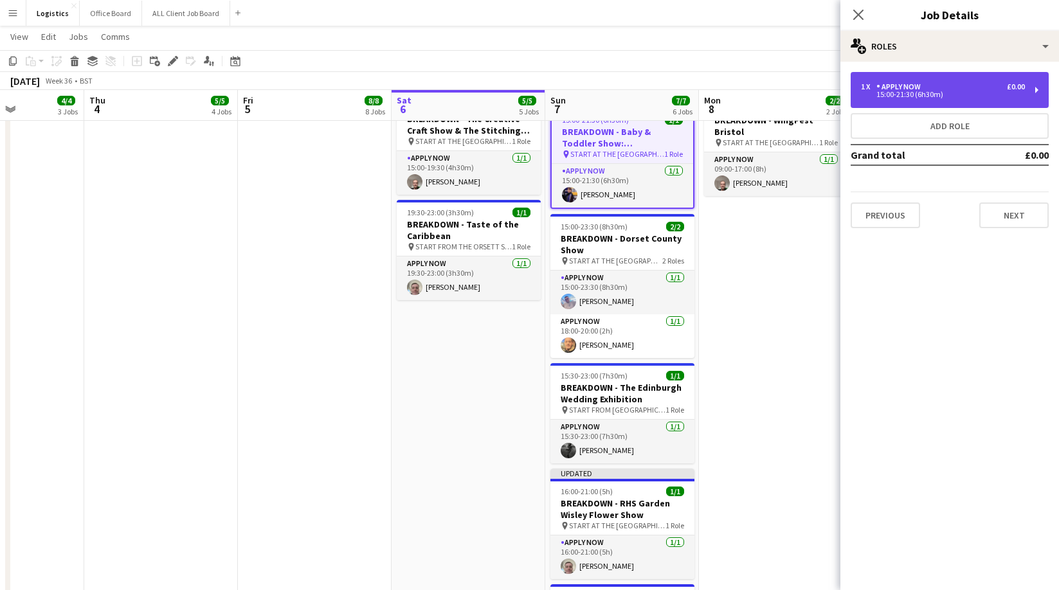
click at [901, 95] on div "15:00-21:30 (6h30m)" at bounding box center [943, 94] width 164 height 6
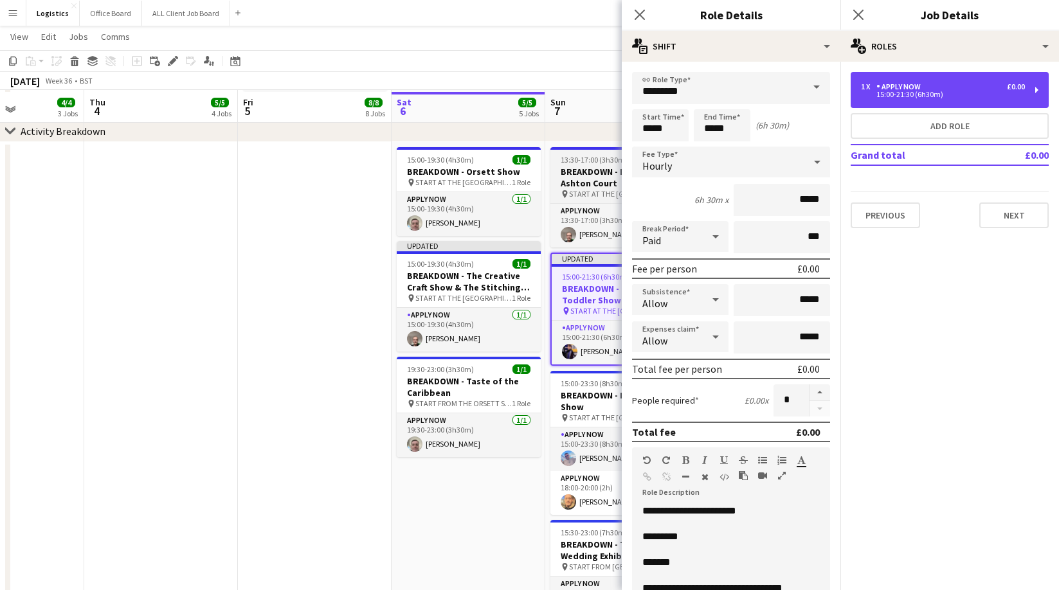
scroll to position [625, 0]
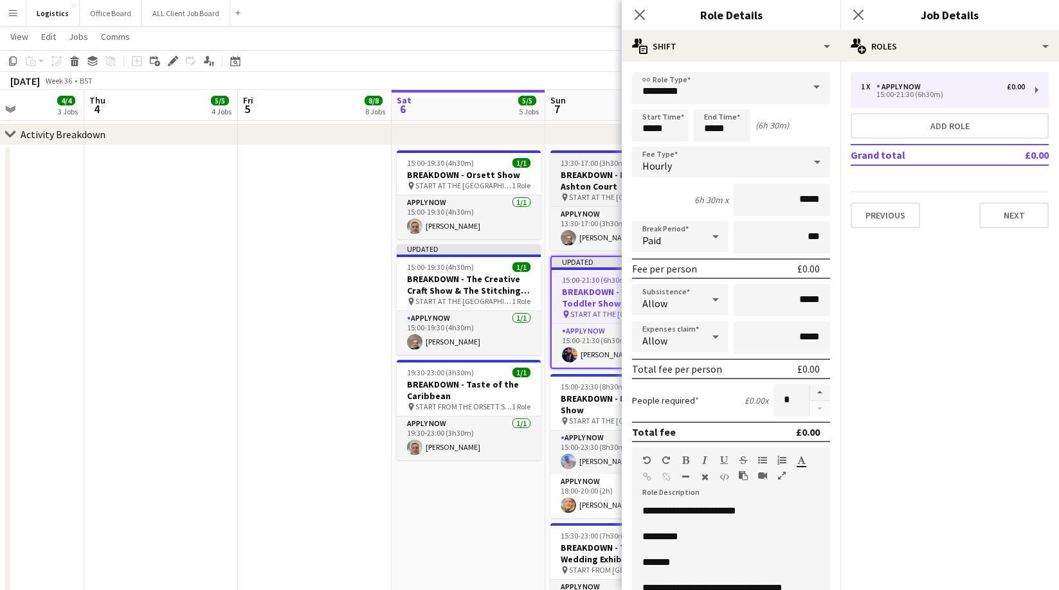
click at [591, 172] on h3 "BREAKDOWN - DogFEST: Ashton Court" at bounding box center [622, 180] width 144 height 23
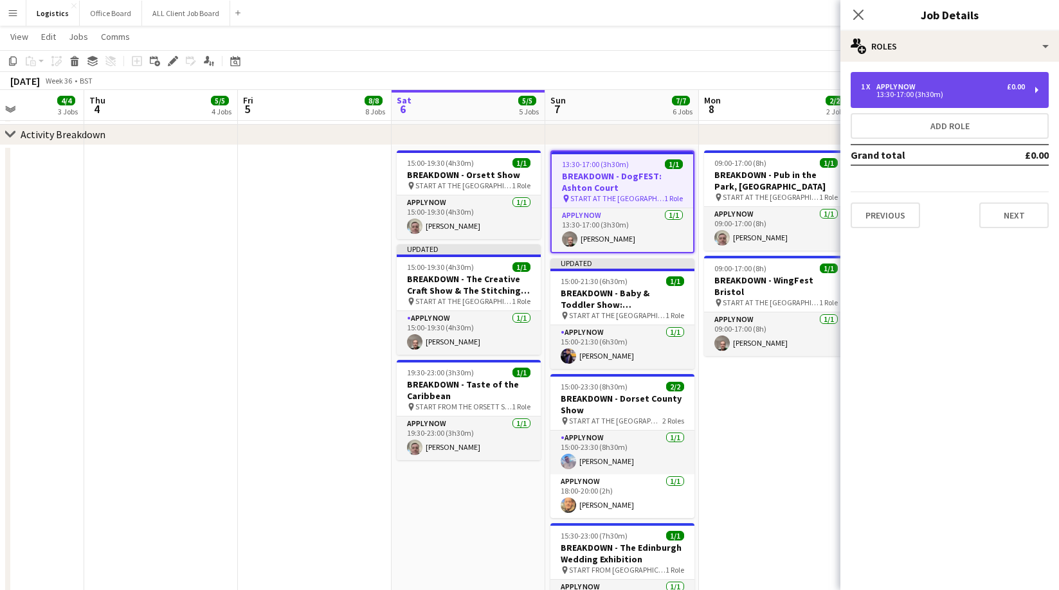
click at [896, 85] on div "APPLY NOW" at bounding box center [898, 86] width 44 height 9
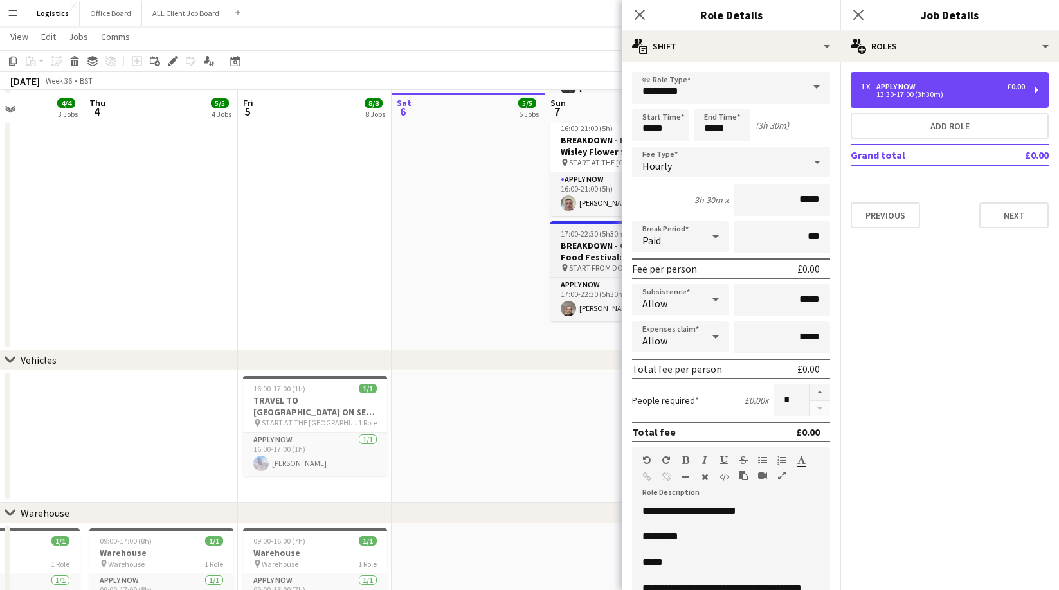
scroll to position [1146, 0]
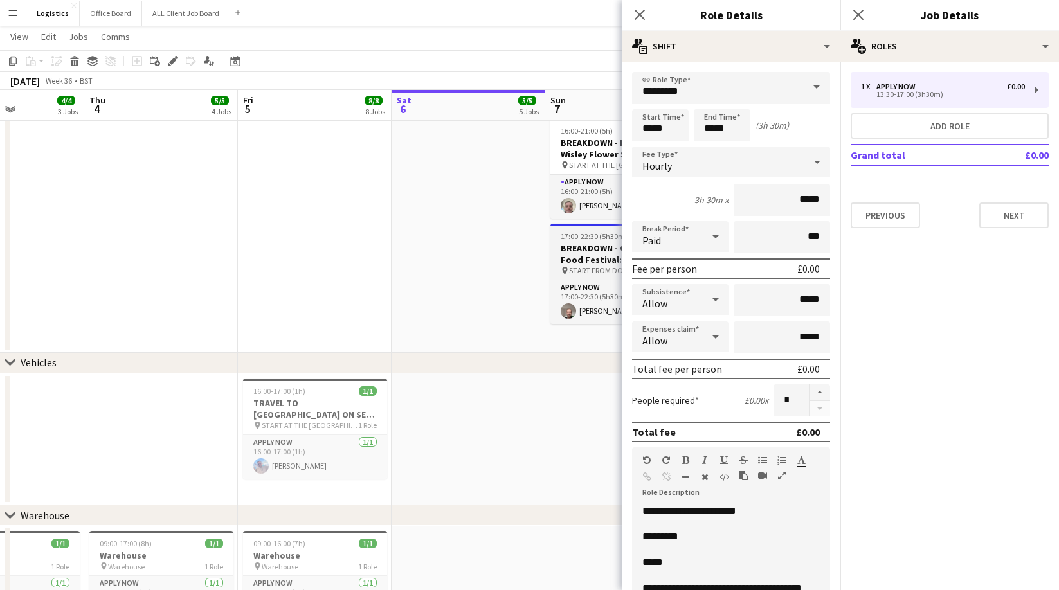
click at [593, 248] on h3 "BREAKDOWN - Great British Food Festival: [GEOGRAPHIC_DATA]" at bounding box center [622, 253] width 144 height 23
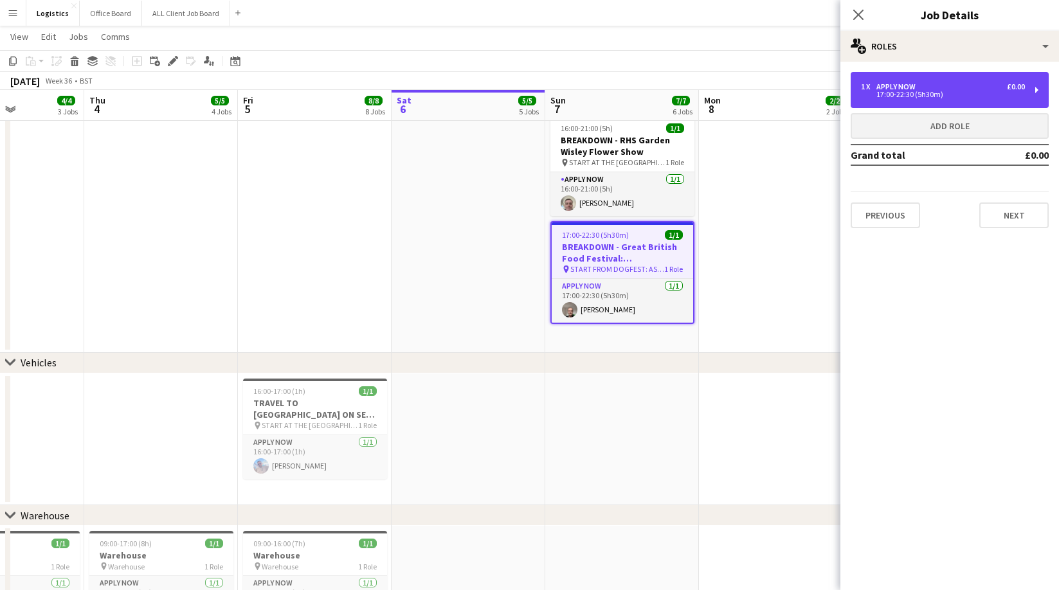
drag, startPoint x: 913, startPoint y: 93, endPoint x: 889, endPoint y: 129, distance: 43.2
click at [913, 93] on div "17:00-22:30 (5h30m)" at bounding box center [943, 94] width 164 height 6
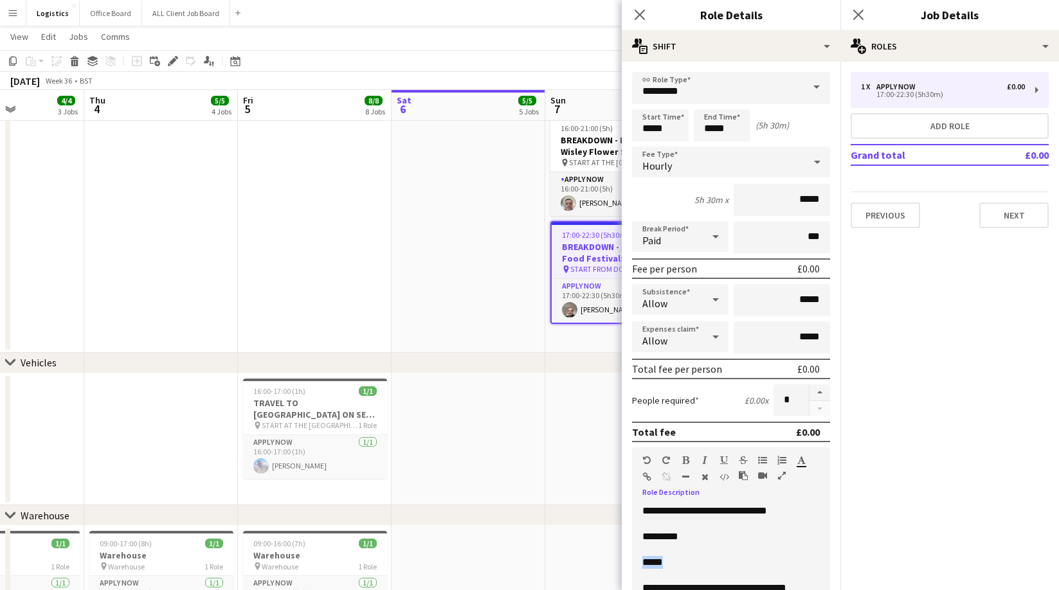
drag, startPoint x: 677, startPoint y: 559, endPoint x: 632, endPoint y: 564, distance: 45.4
click at [633, 564] on div "**********" at bounding box center [731, 582] width 198 height 154
click at [640, 21] on app-icon "Close pop-in" at bounding box center [640, 15] width 19 height 19
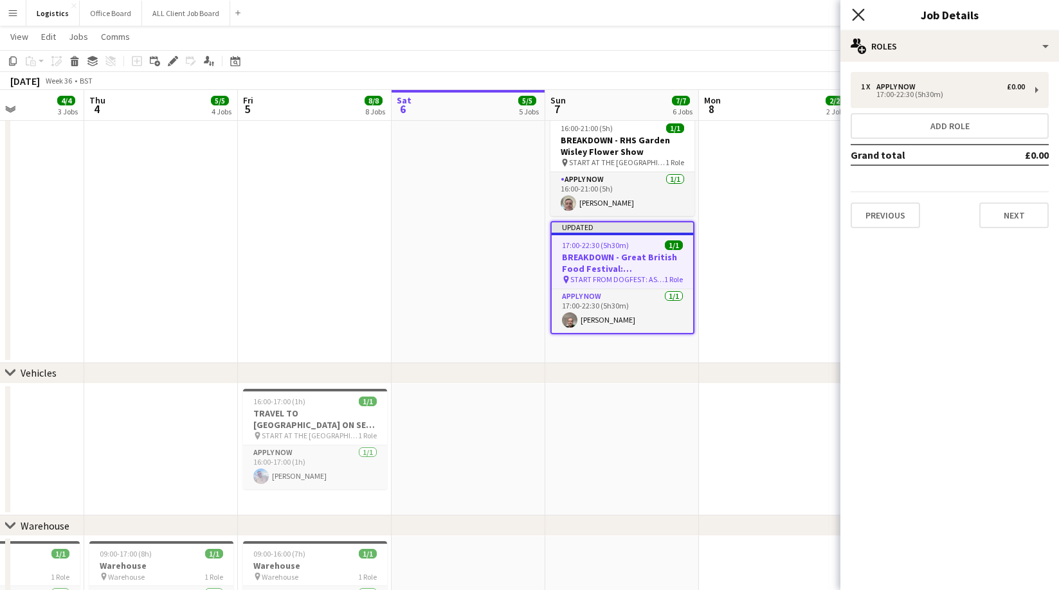
click at [857, 15] on icon at bounding box center [858, 14] width 12 height 12
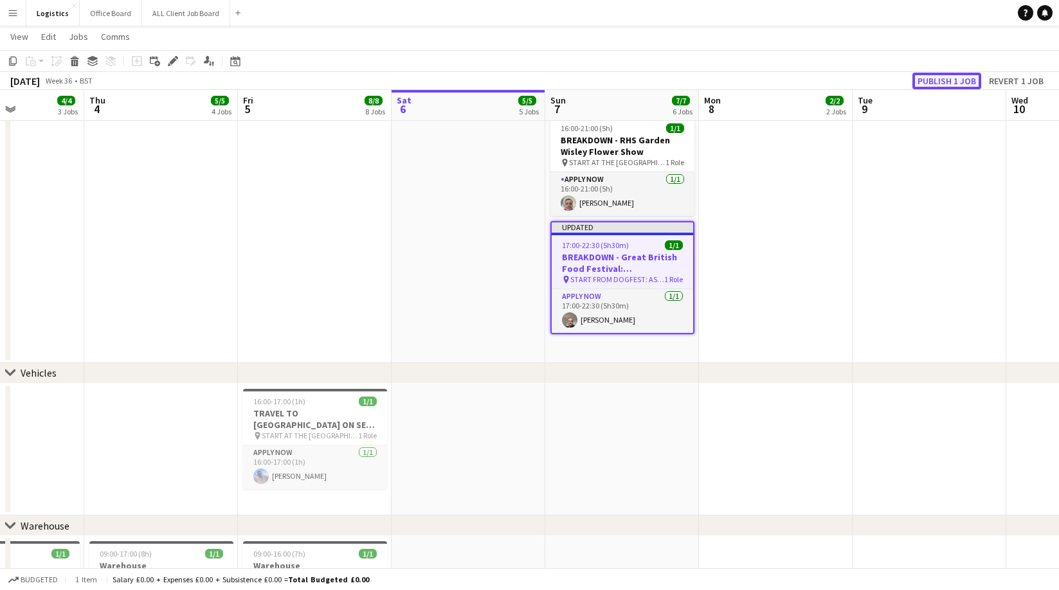
click at [953, 81] on button "Publish 1 job" at bounding box center [946, 81] width 69 height 17
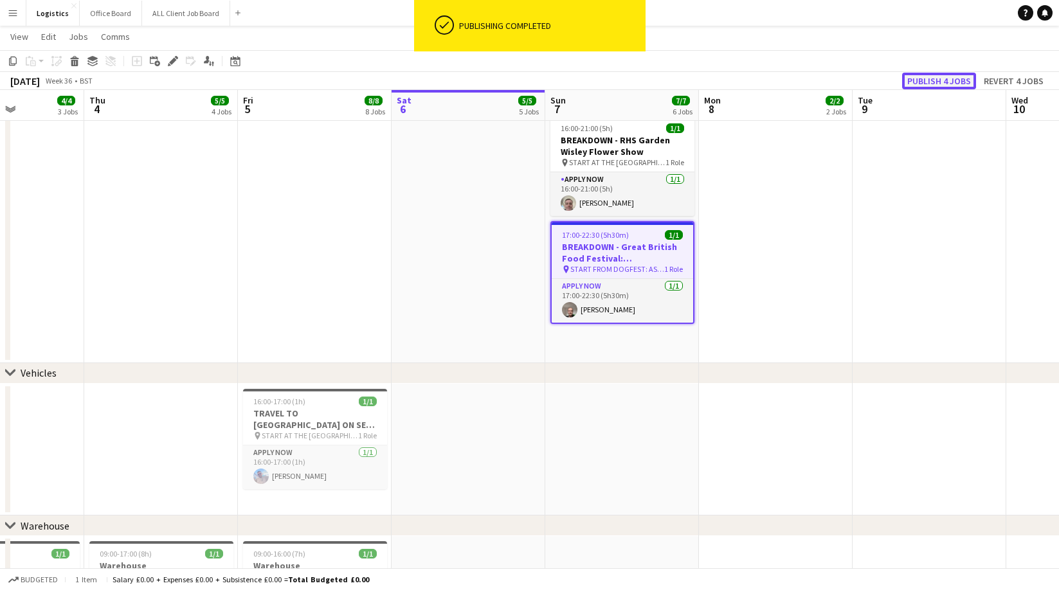
click at [948, 82] on button "Publish 4 jobs" at bounding box center [939, 81] width 74 height 17
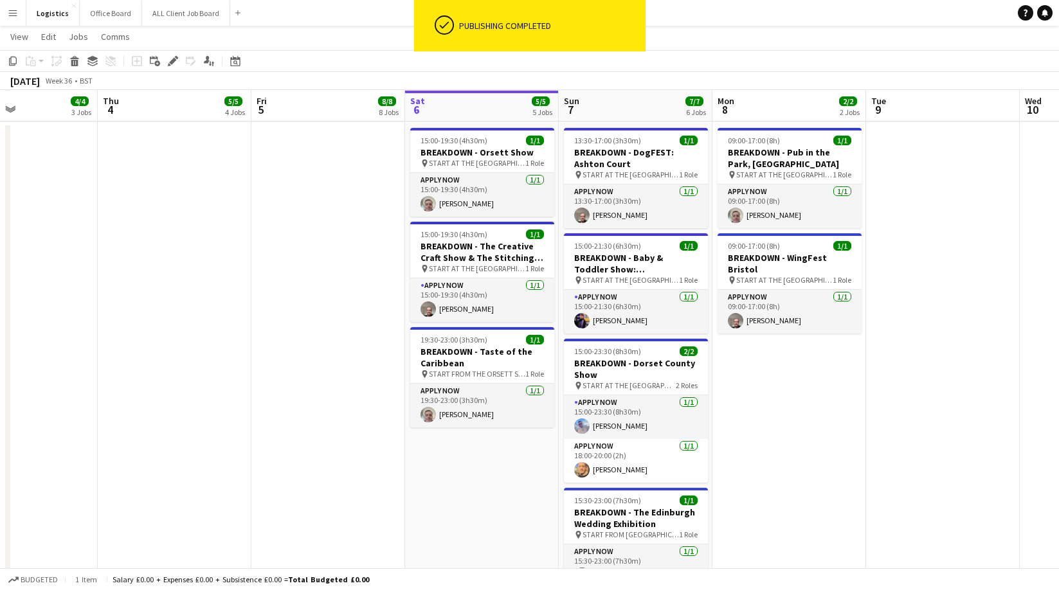
scroll to position [648, 0]
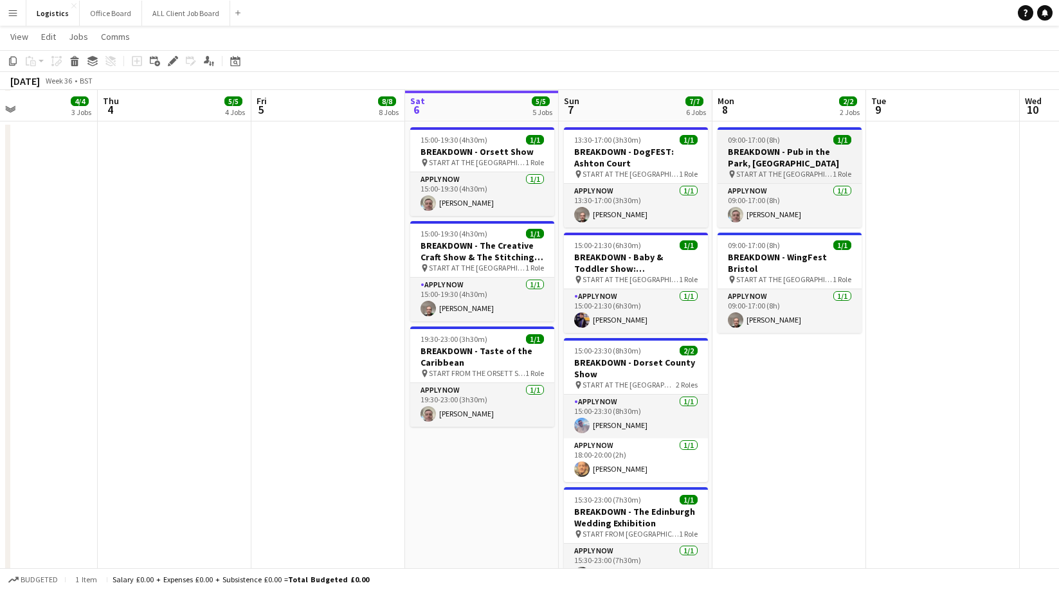
click at [786, 141] on div "09:00-17:00 (8h) 1/1" at bounding box center [789, 140] width 144 height 10
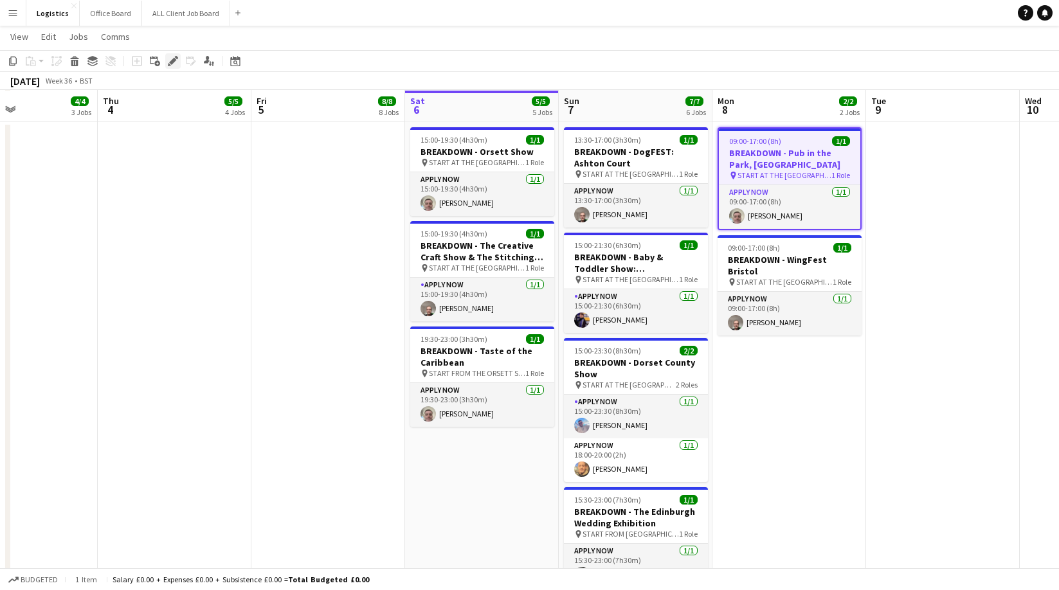
click at [175, 62] on icon "Edit" at bounding box center [173, 61] width 10 height 10
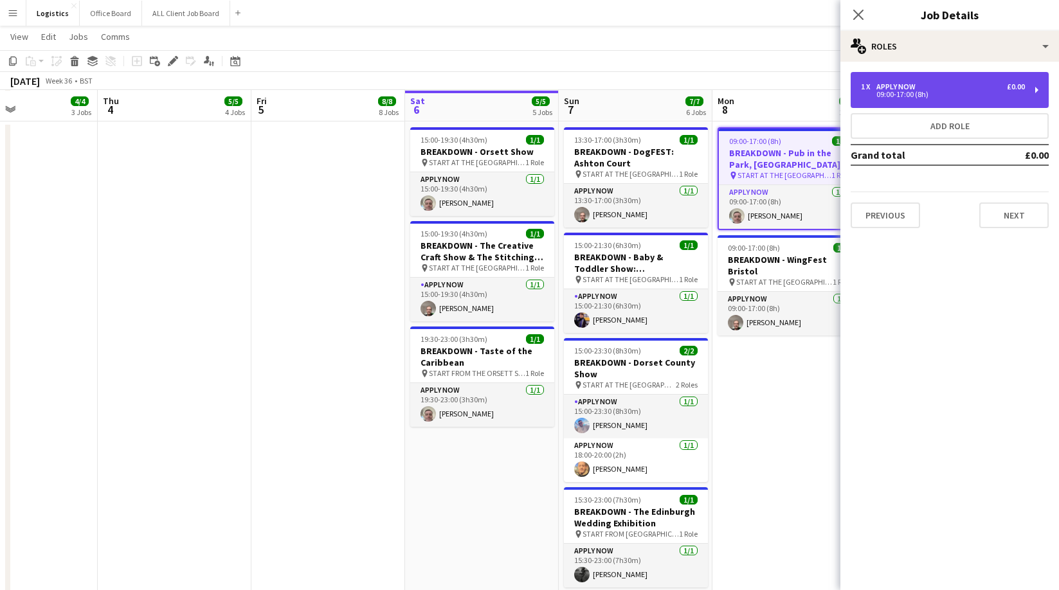
click at [896, 91] on div "09:00-17:00 (8h)" at bounding box center [943, 94] width 164 height 6
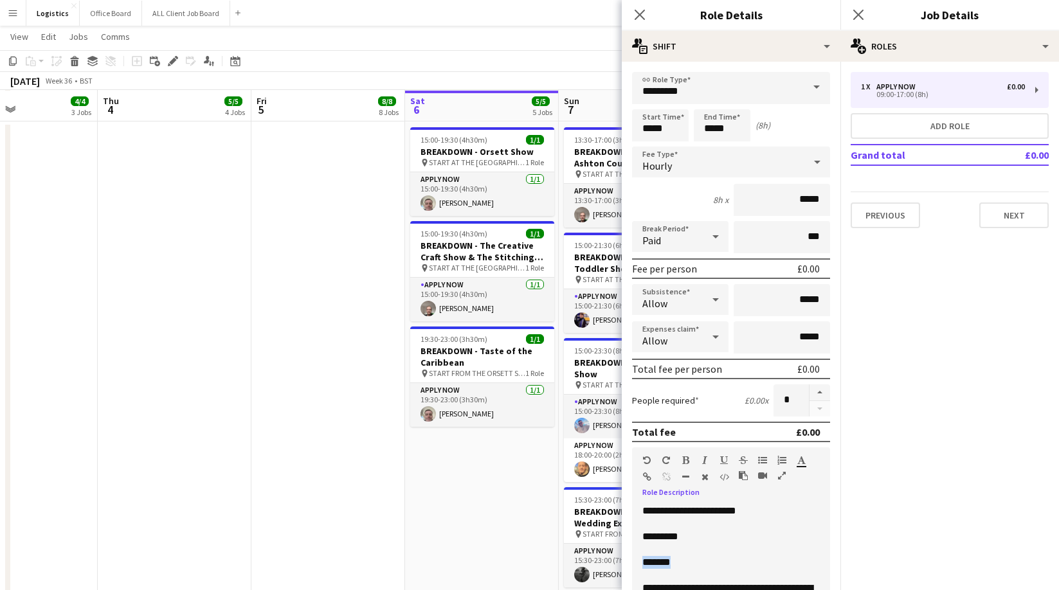
drag, startPoint x: 687, startPoint y: 563, endPoint x: 641, endPoint y: 564, distance: 45.7
click at [641, 564] on div "**********" at bounding box center [731, 582] width 198 height 154
click at [640, 15] on icon at bounding box center [639, 14] width 12 height 12
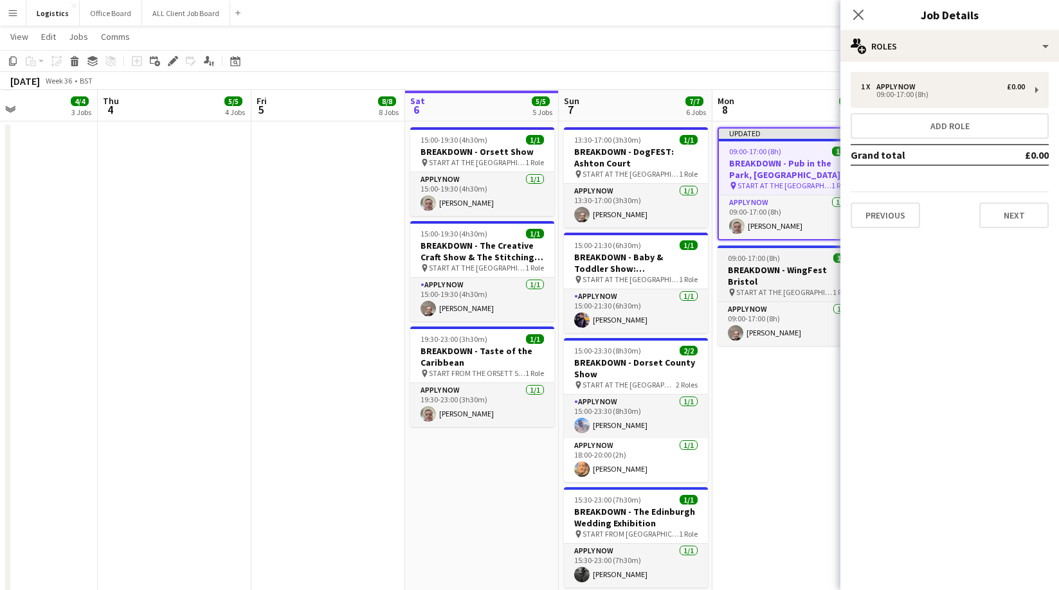
click at [766, 266] on h3 "BREAKDOWN - WingFest Bristol" at bounding box center [789, 275] width 144 height 23
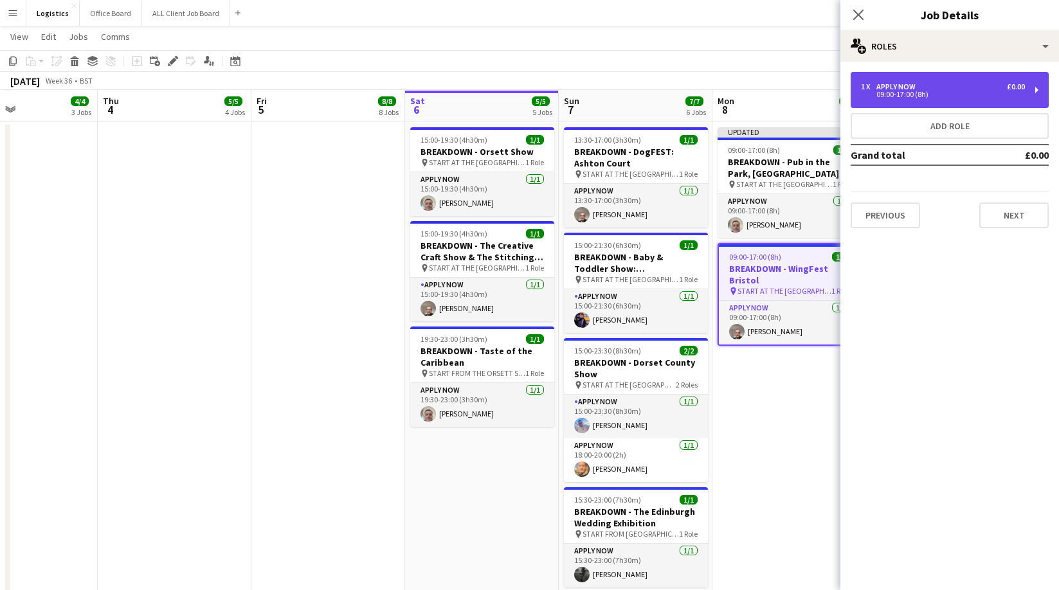
click at [923, 93] on div "09:00-17:00 (8h)" at bounding box center [943, 94] width 164 height 6
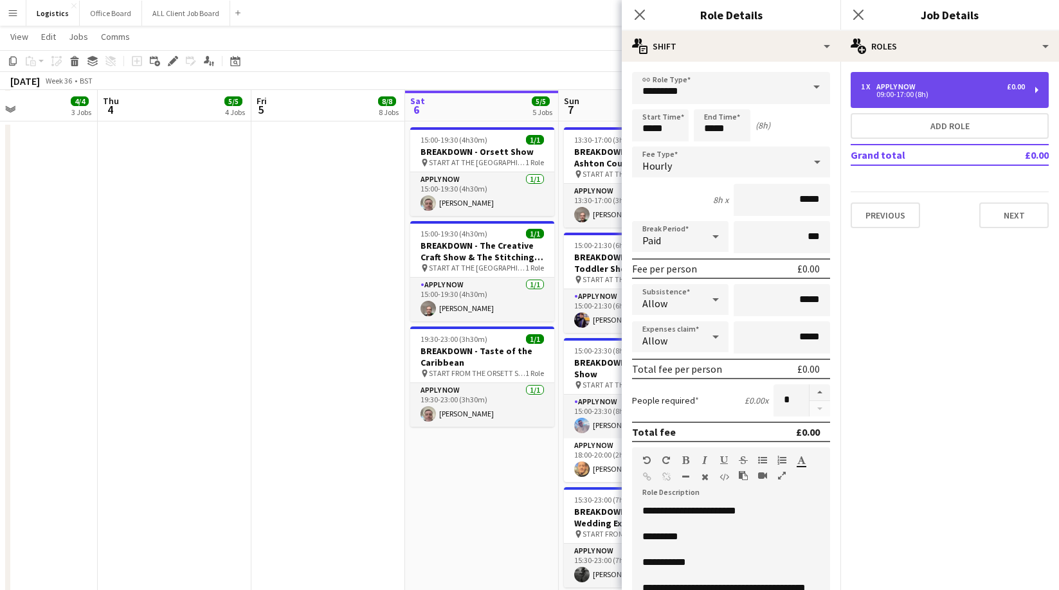
drag, startPoint x: 885, startPoint y: 86, endPoint x: 885, endPoint y: 78, distance: 7.7
click at [883, 86] on div "APPLY NOW" at bounding box center [898, 86] width 44 height 9
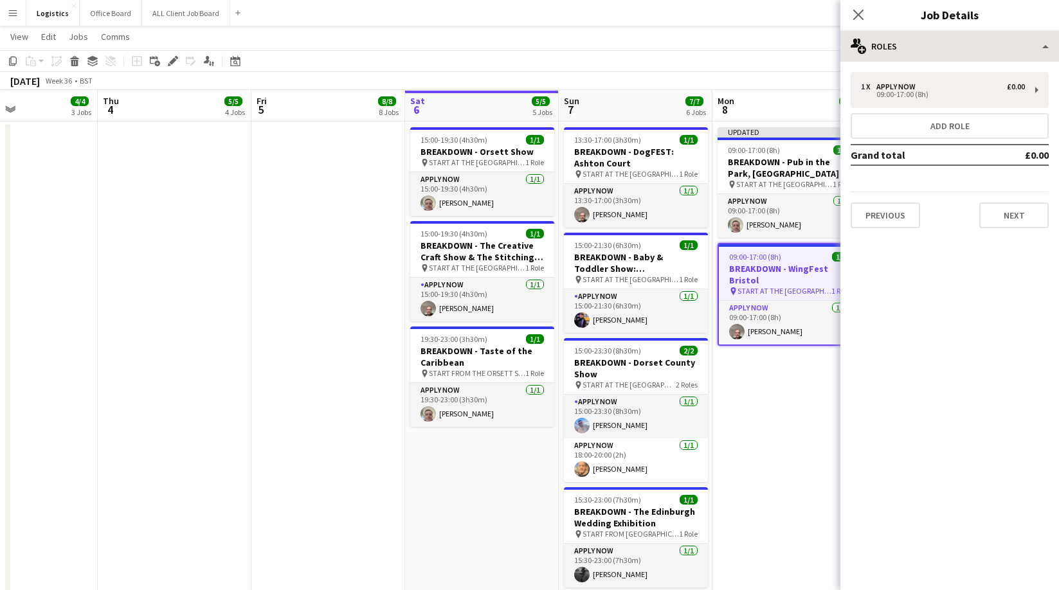
drag, startPoint x: 857, startPoint y: 13, endPoint x: 873, endPoint y: 32, distance: 25.1
click at [858, 13] on icon "Close pop-in" at bounding box center [858, 15] width 10 height 10
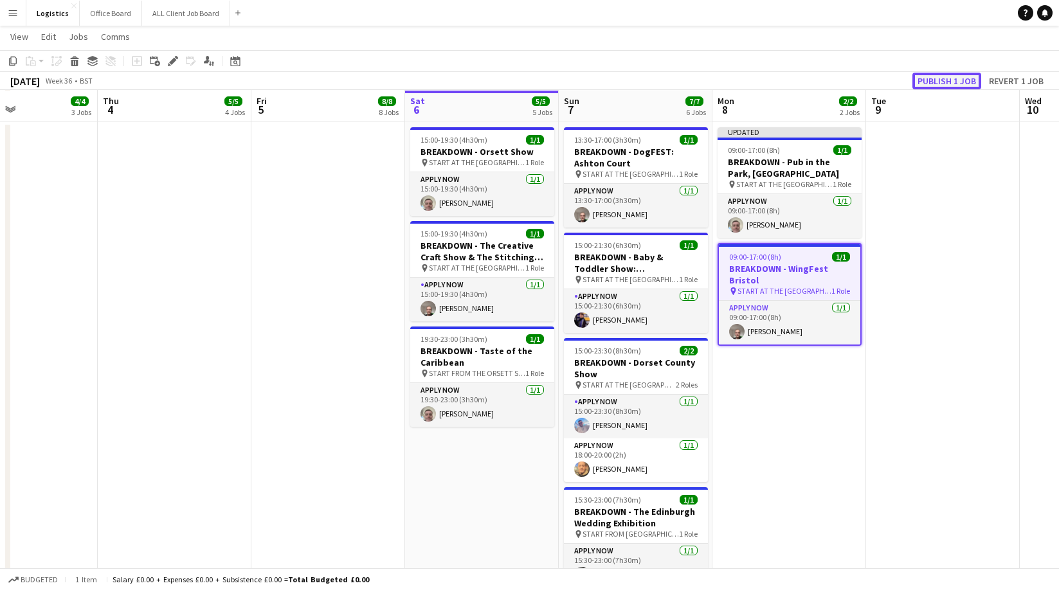
click at [937, 82] on button "Publish 1 job" at bounding box center [946, 81] width 69 height 17
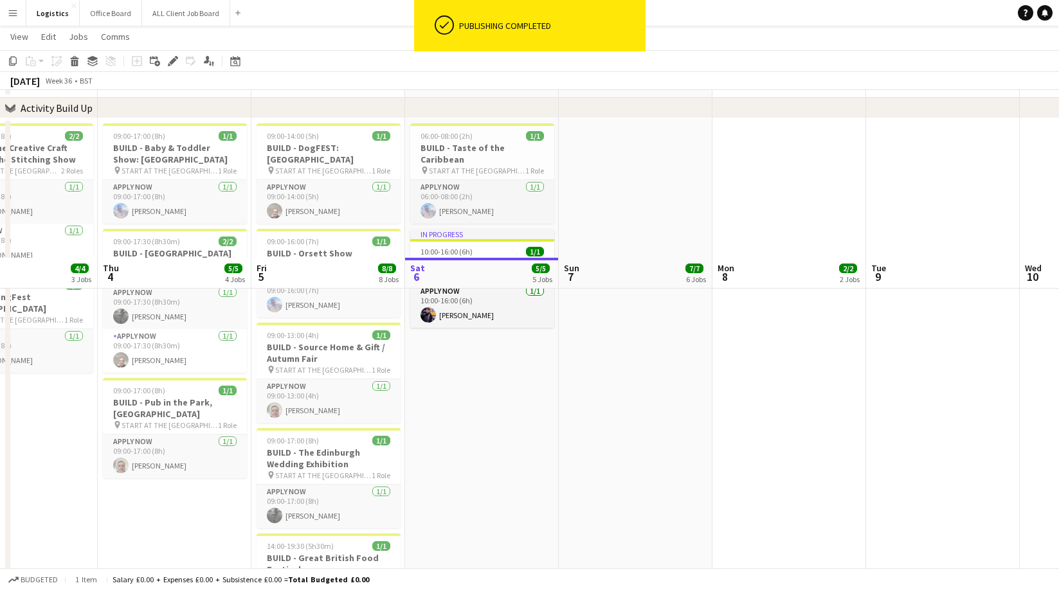
scroll to position [0, 0]
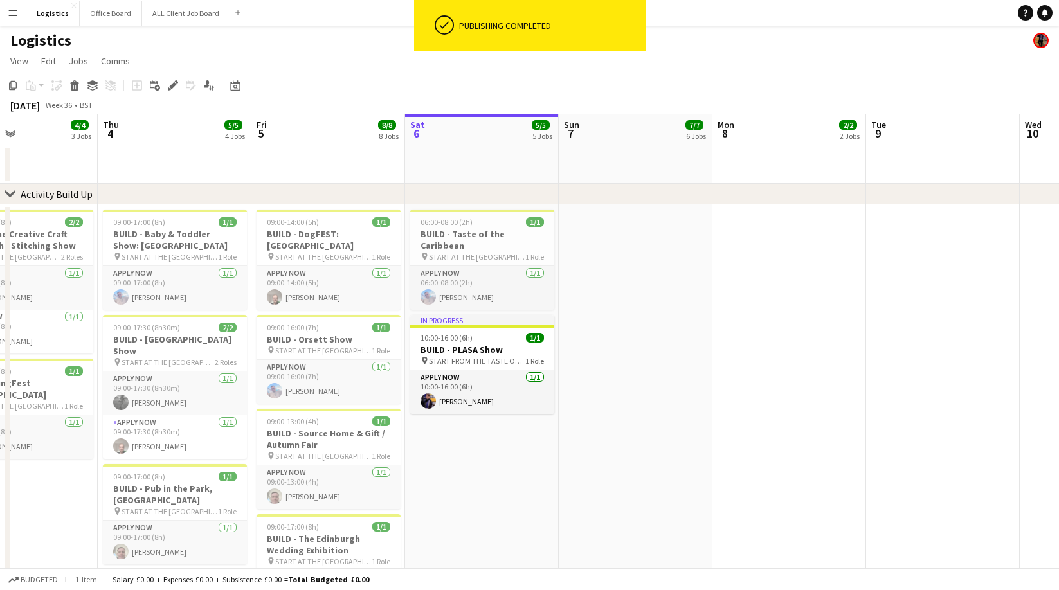
click at [313, 41] on div "Logistics" at bounding box center [529, 38] width 1059 height 24
